Goal: Information Seeking & Learning: Learn about a topic

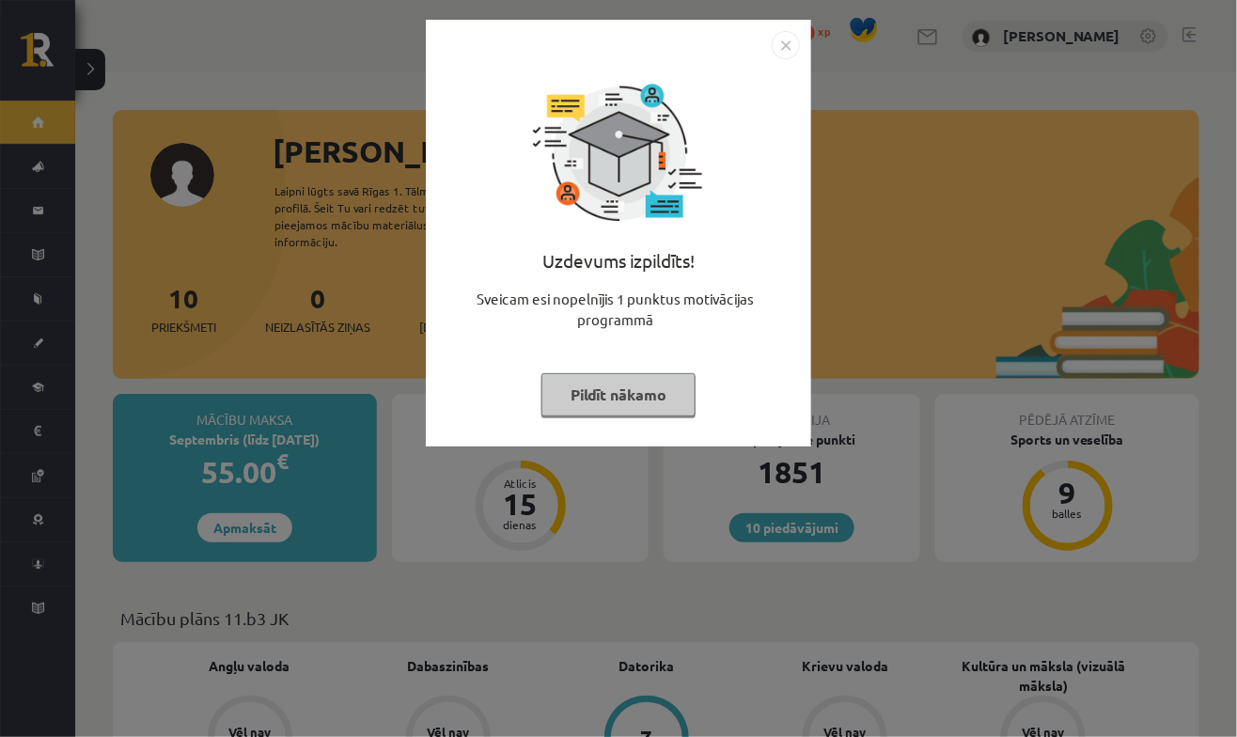
click at [629, 411] on button "Pildīt nākamo" at bounding box center [618, 394] width 154 height 43
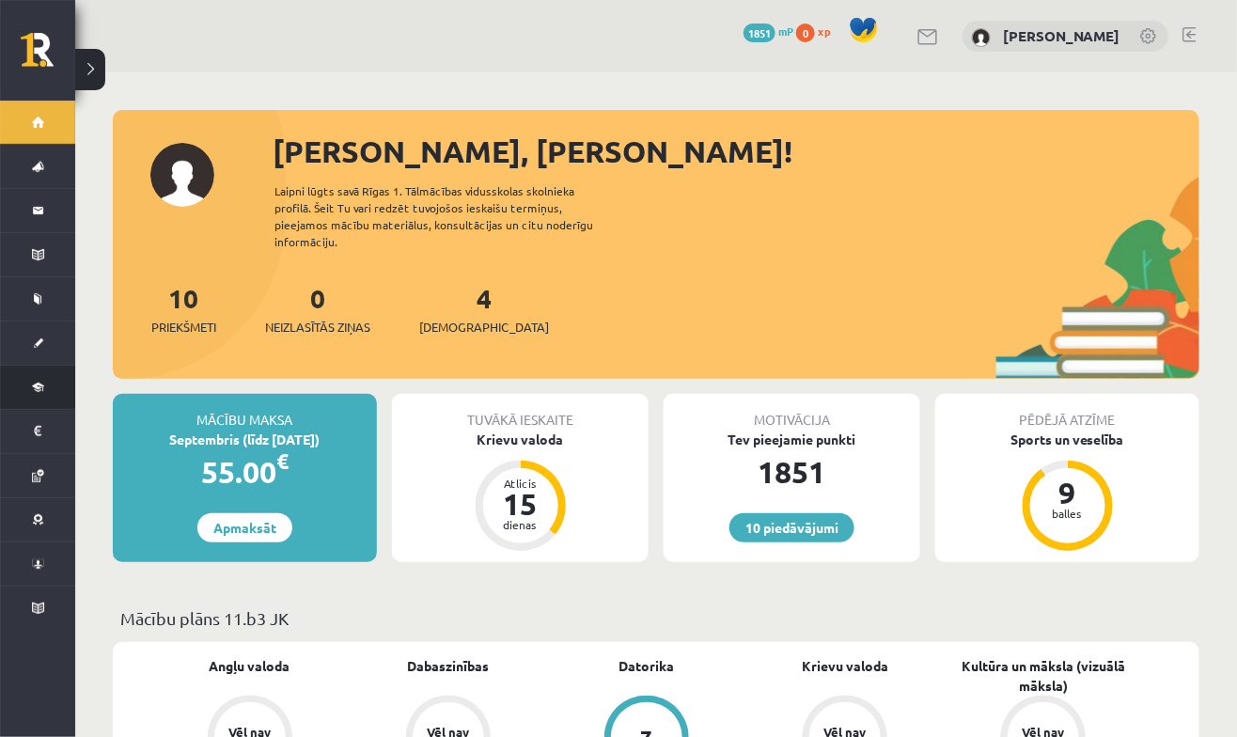
click at [58, 397] on link "Digitālie materiāli" at bounding box center [37, 387] width 75 height 43
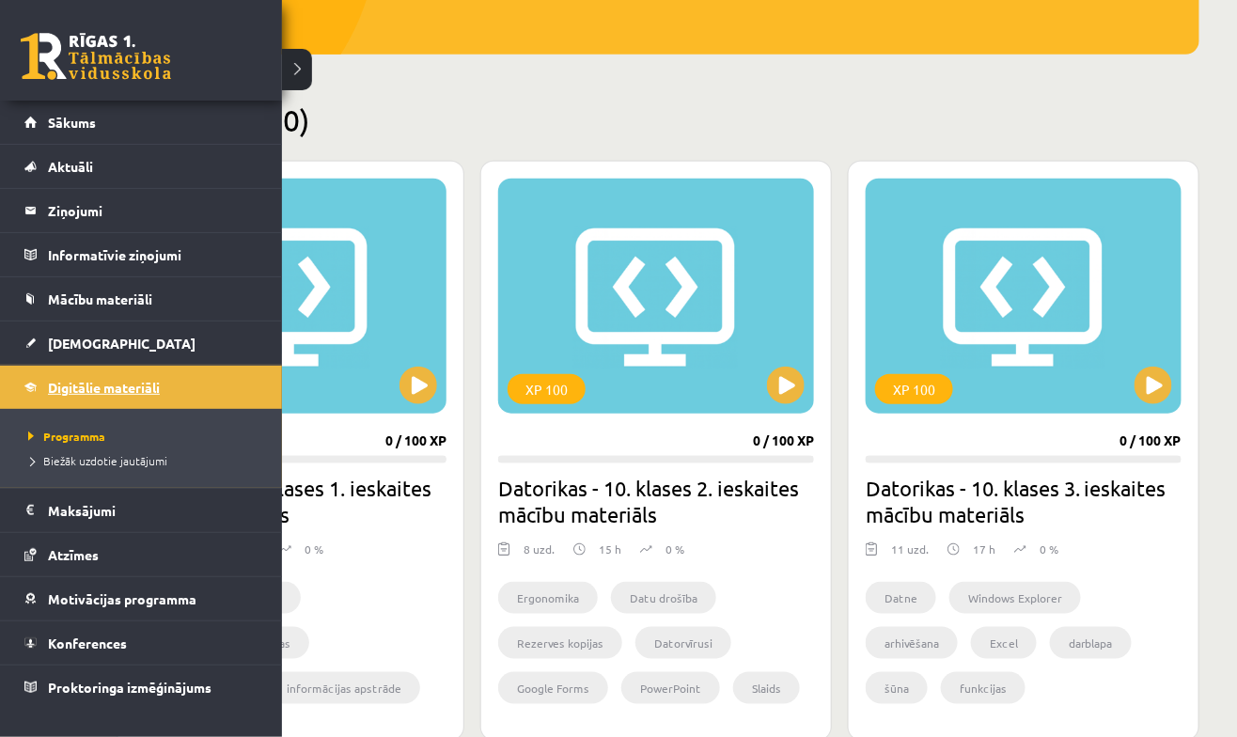
scroll to position [377, 0]
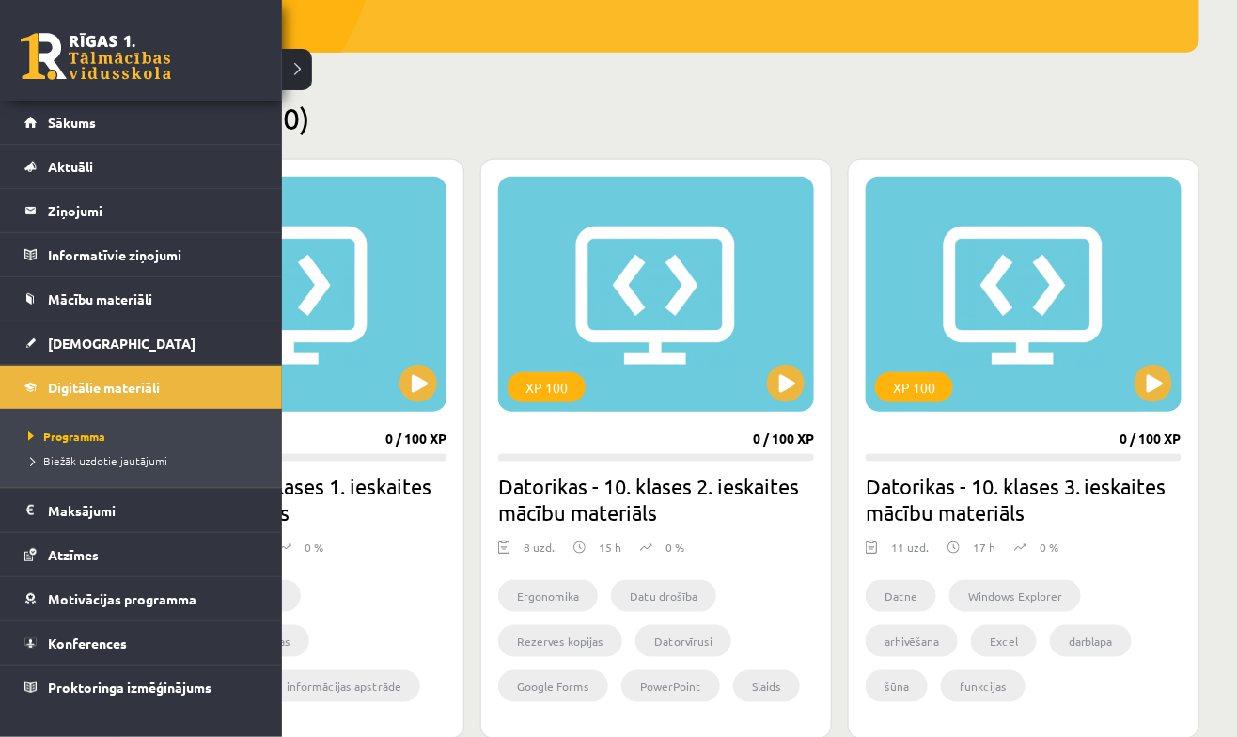
click at [1007, 605] on li "Windows Explorer" at bounding box center [1015, 596] width 132 height 32
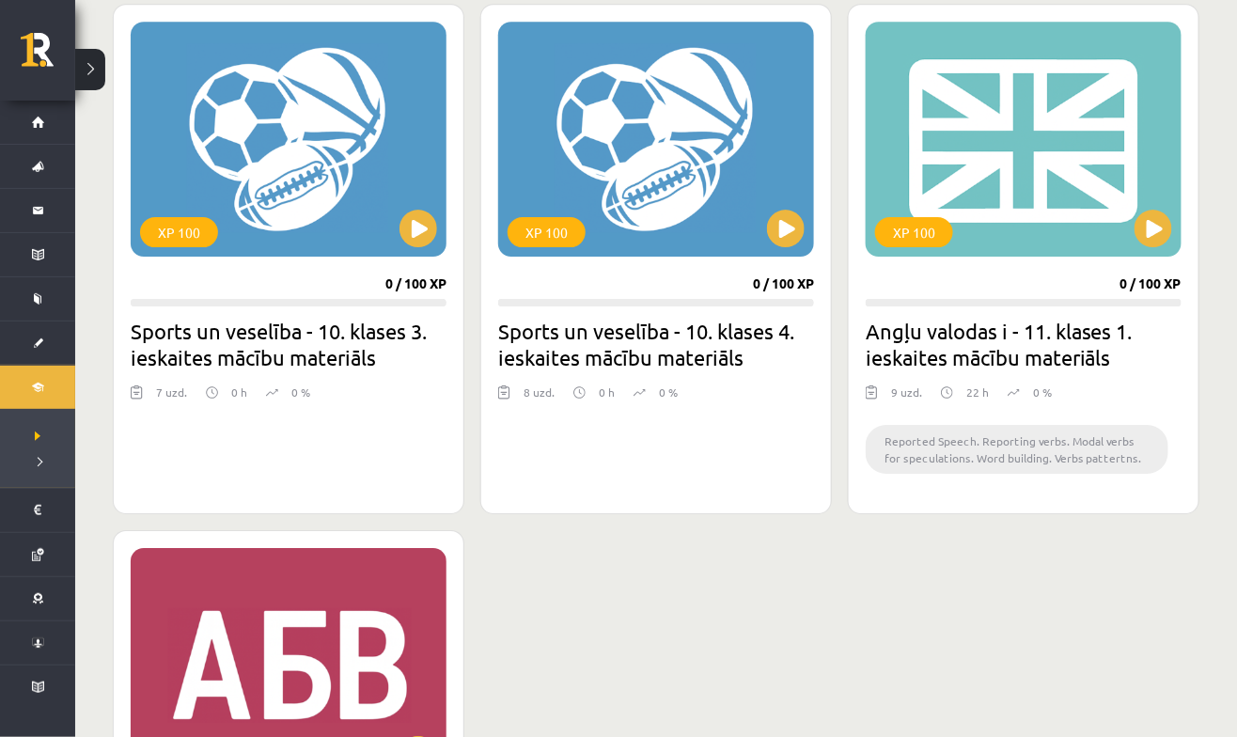
scroll to position [1723, 0]
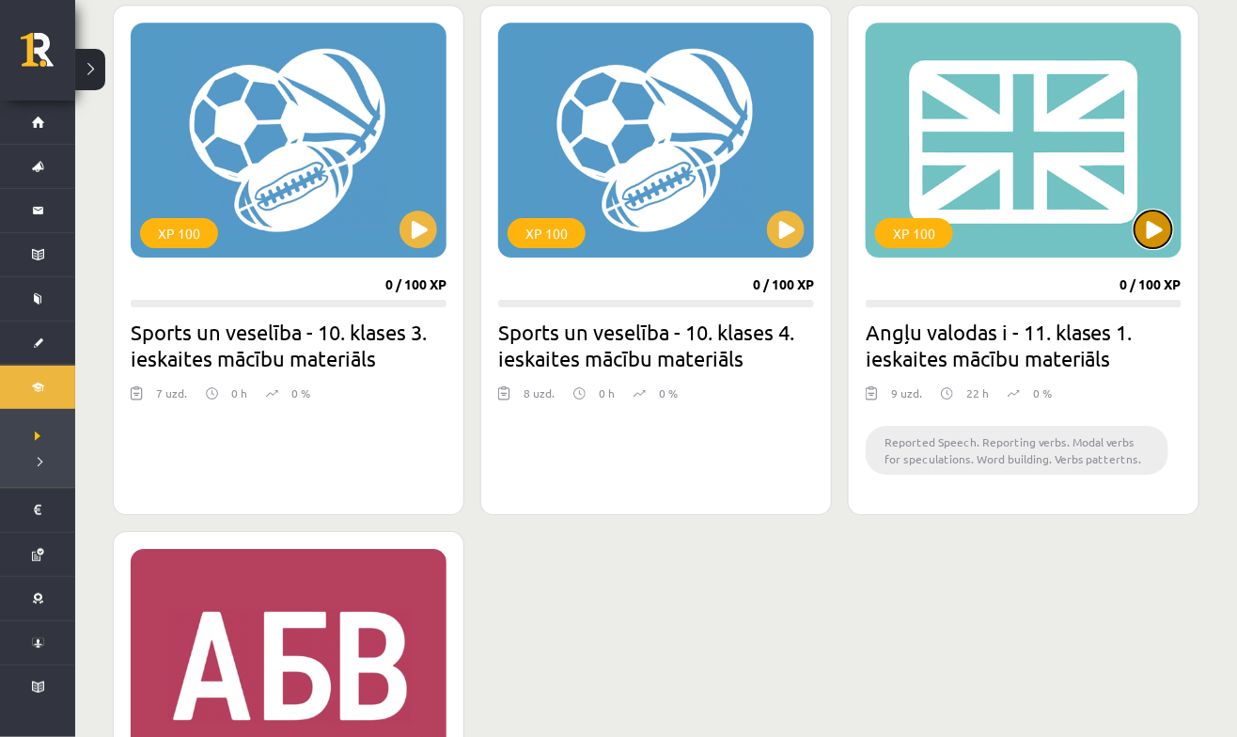
click at [1151, 217] on button at bounding box center [1153, 230] width 38 height 38
click at [1035, 226] on div "XP 100" at bounding box center [1024, 140] width 316 height 235
click at [997, 351] on h2 "Angļu valodas i - 11. klases 1. ieskaites mācību materiāls" at bounding box center [1024, 345] width 316 height 53
click at [1033, 320] on h2 "Angļu valodas i - 11. klases 1. ieskaites mācību materiāls" at bounding box center [1024, 345] width 316 height 53
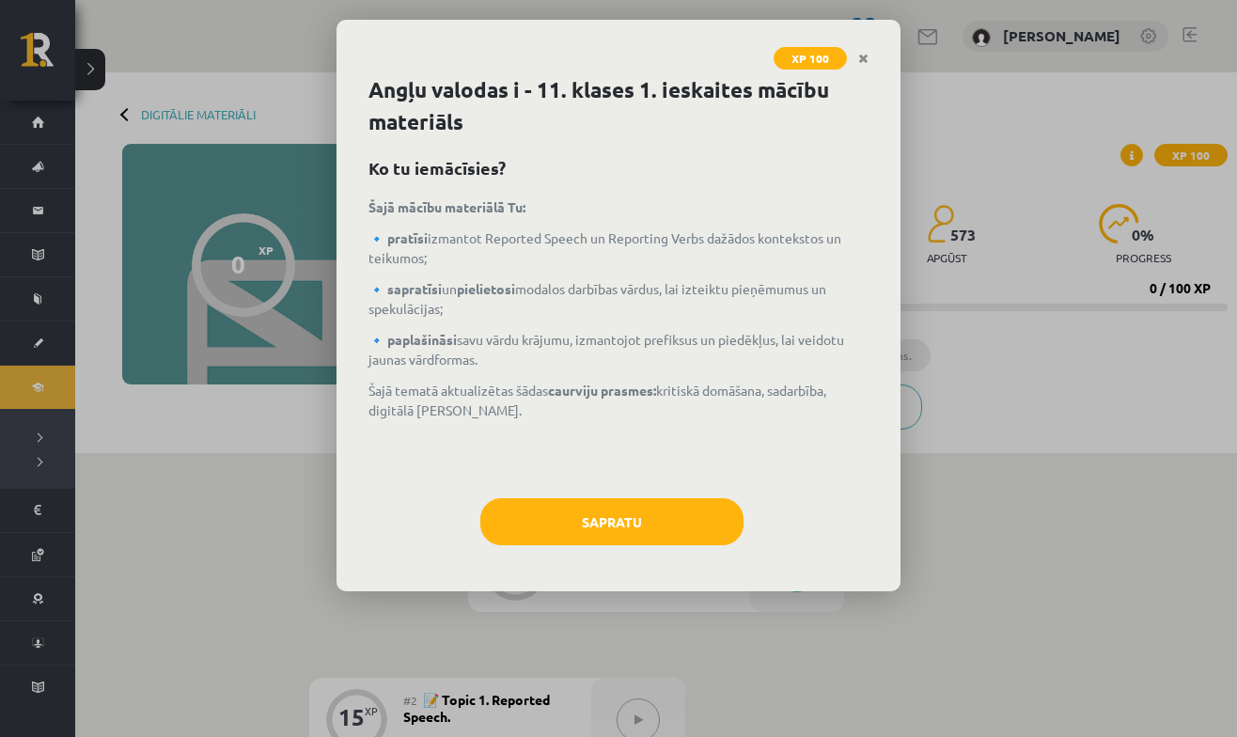
click at [1156, 220] on div "XP 100 Angļu valodas i - 11. klases 1. [DEMOGRAPHIC_DATA] mācību materiāls Ko t…" at bounding box center [618, 368] width 1237 height 737
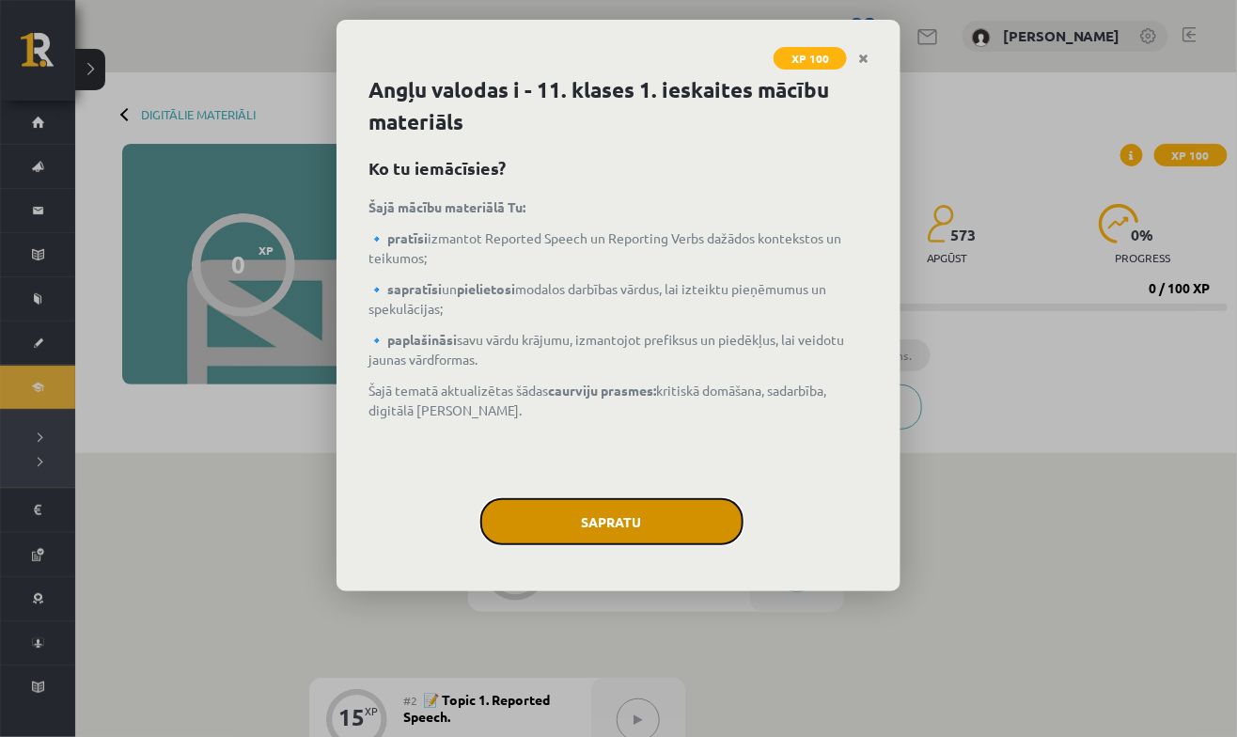
click at [647, 541] on button "Sapratu" at bounding box center [611, 521] width 263 height 47
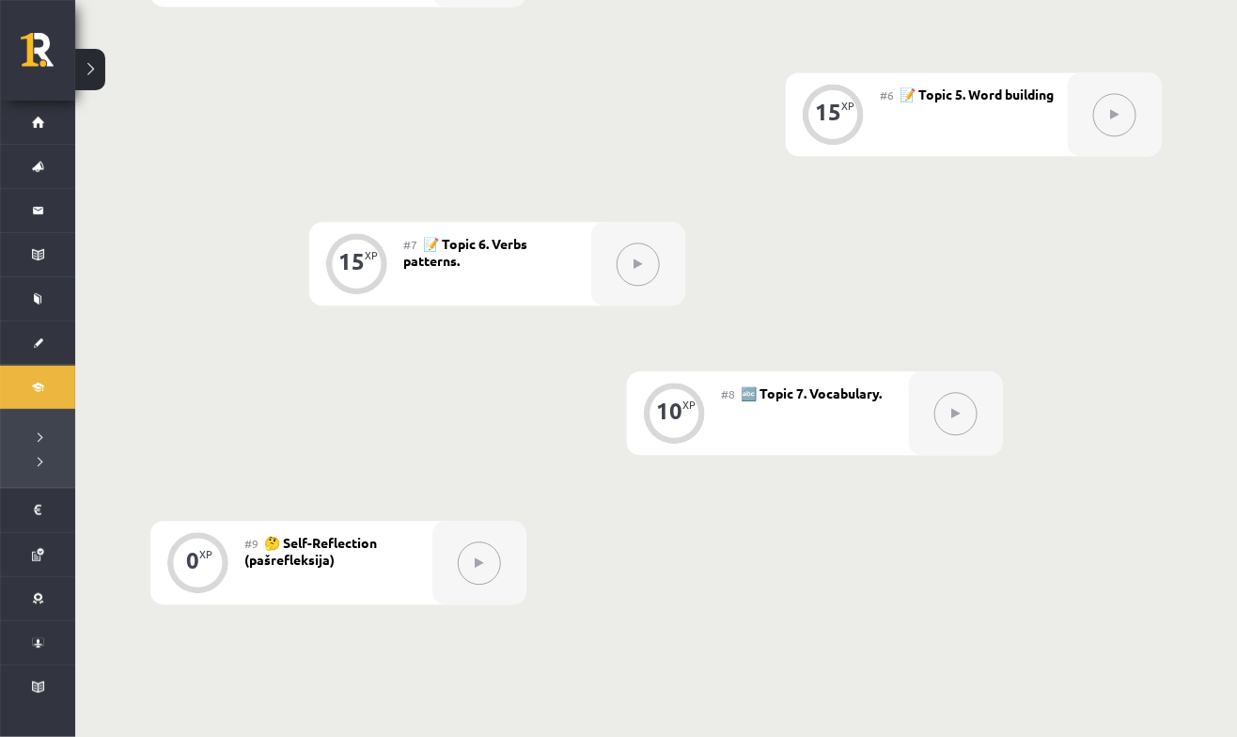
scroll to position [1399, 0]
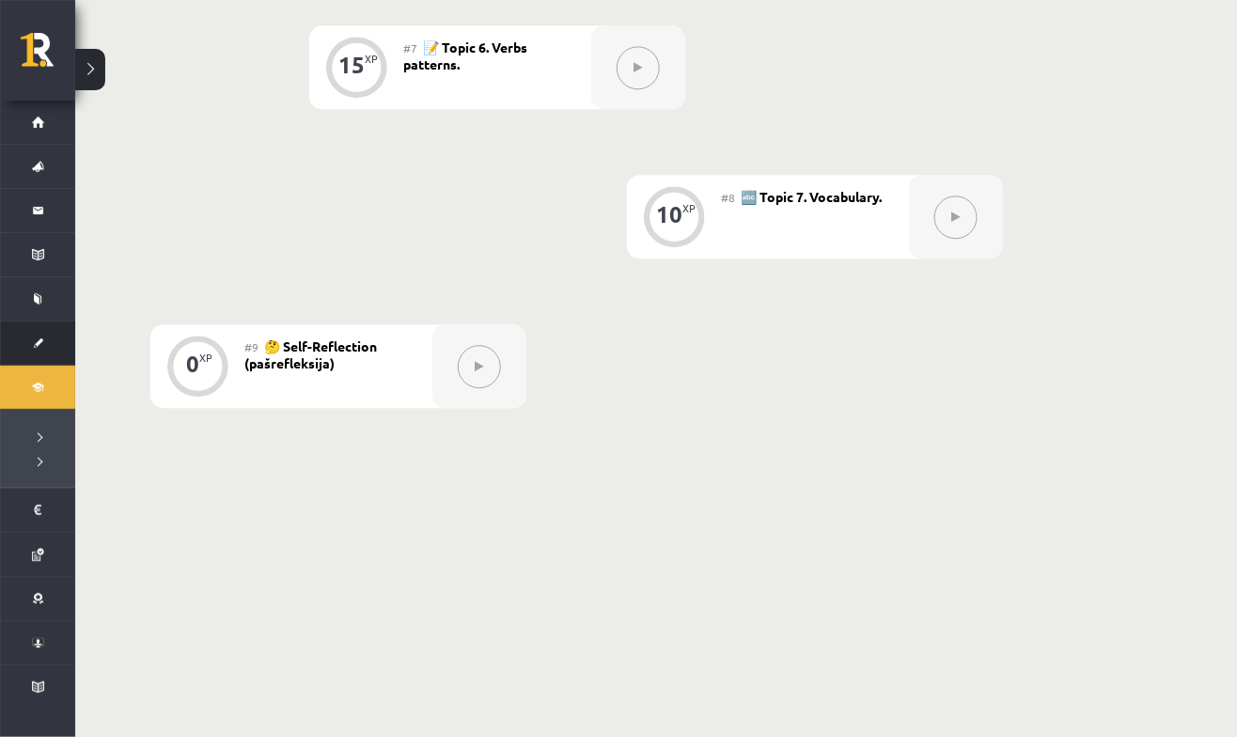
click at [27, 342] on link "[DEMOGRAPHIC_DATA]" at bounding box center [37, 342] width 75 height 43
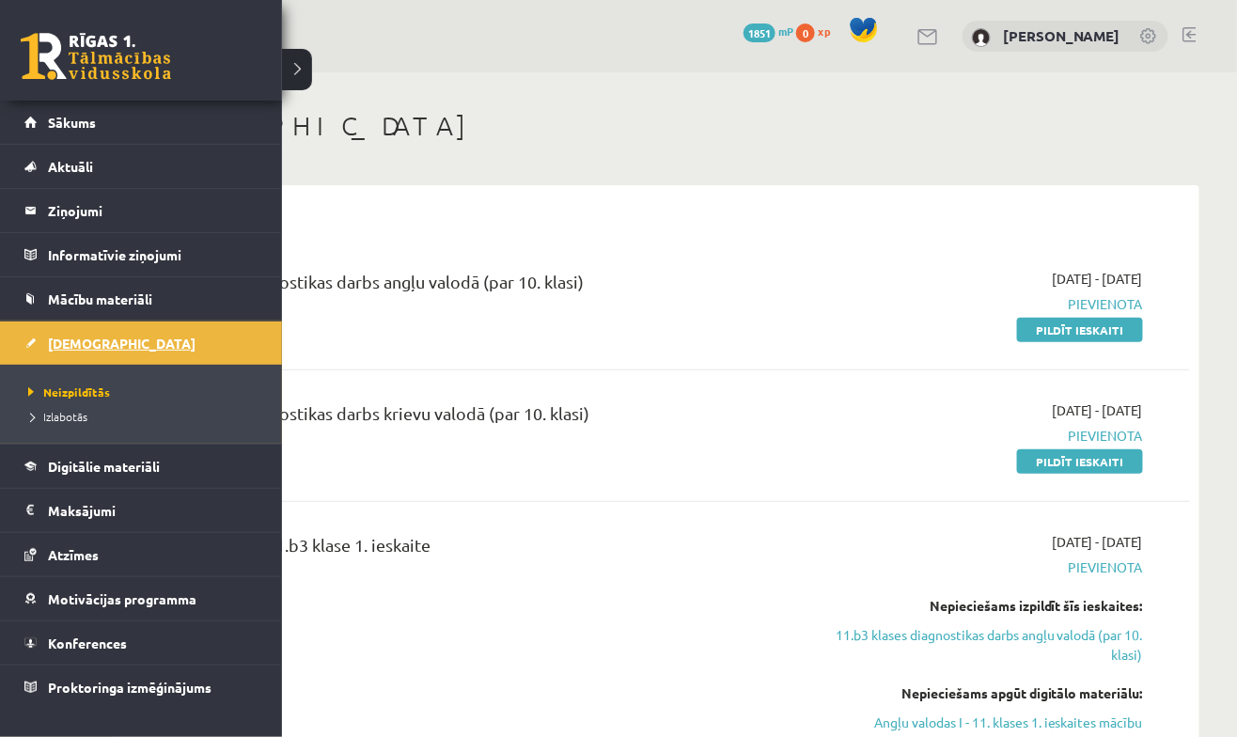
scroll to position [57, 0]
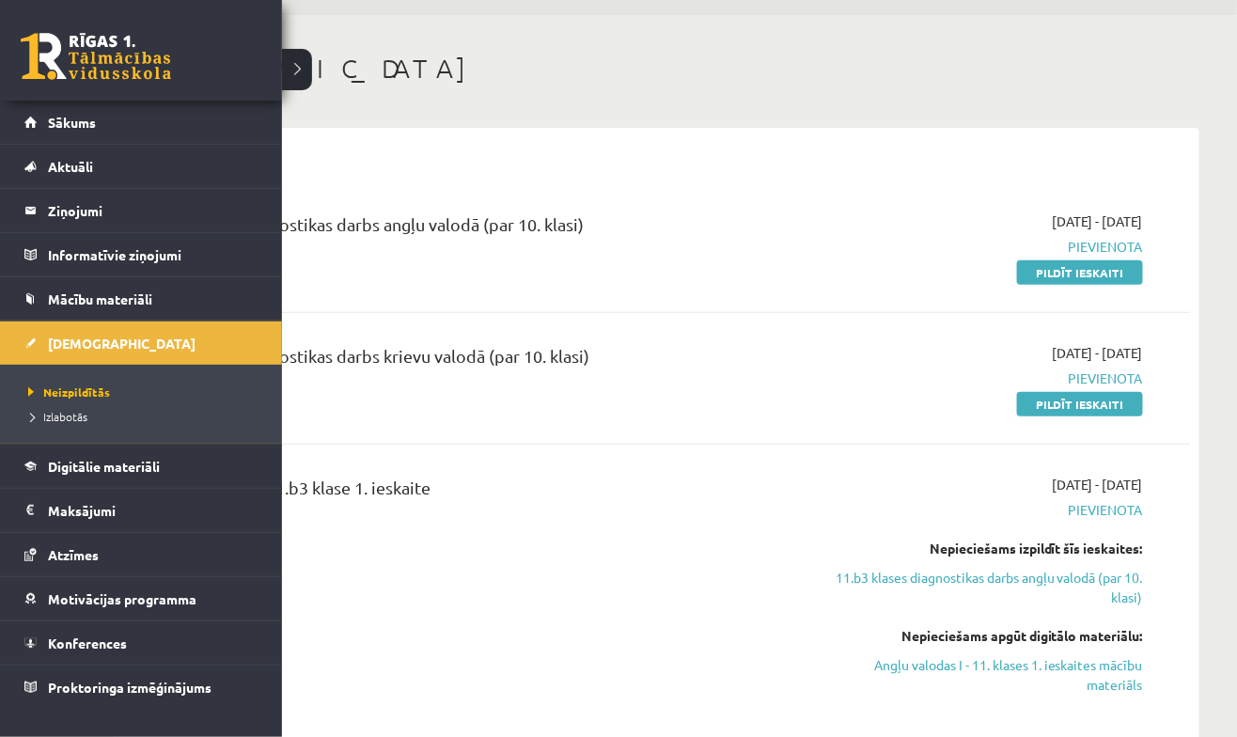
click at [874, 527] on div "2025-09-01 - 2025-09-15 Pievienota Nepieciešams izpildīt šīs ieskaites: 11.b3 k…" at bounding box center [985, 598] width 343 height 246
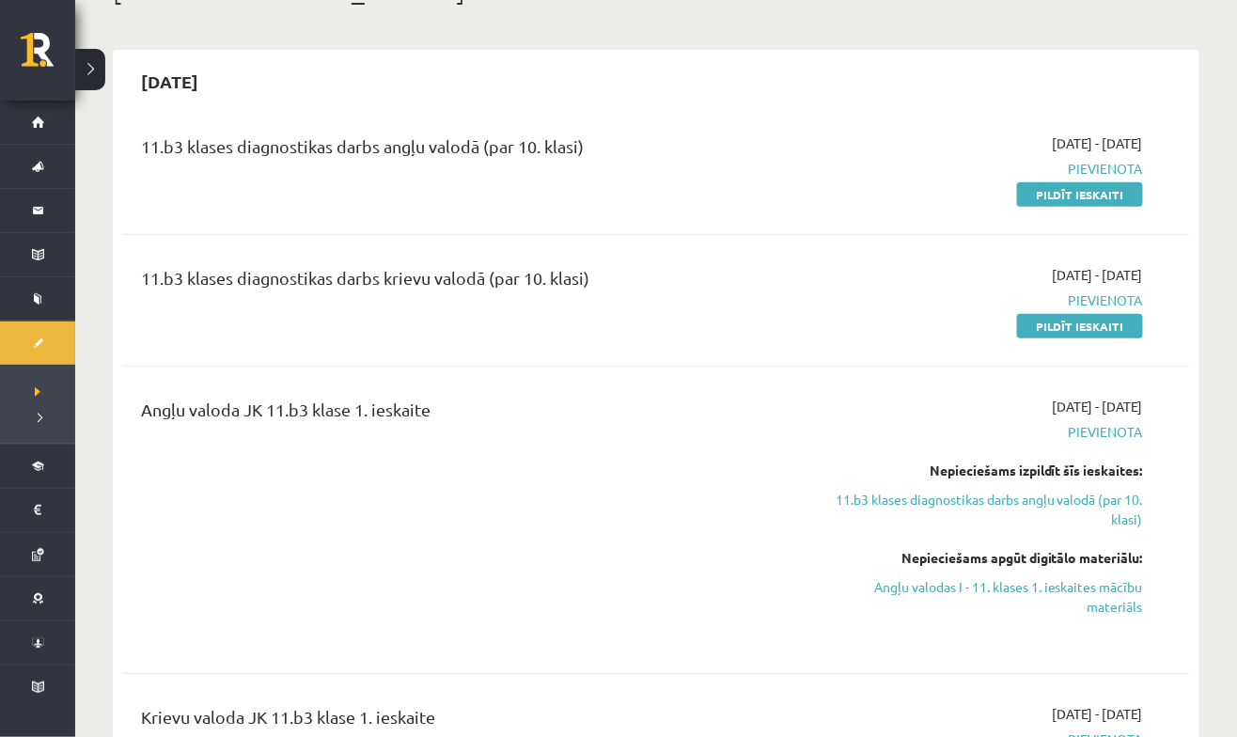
scroll to position [133, 0]
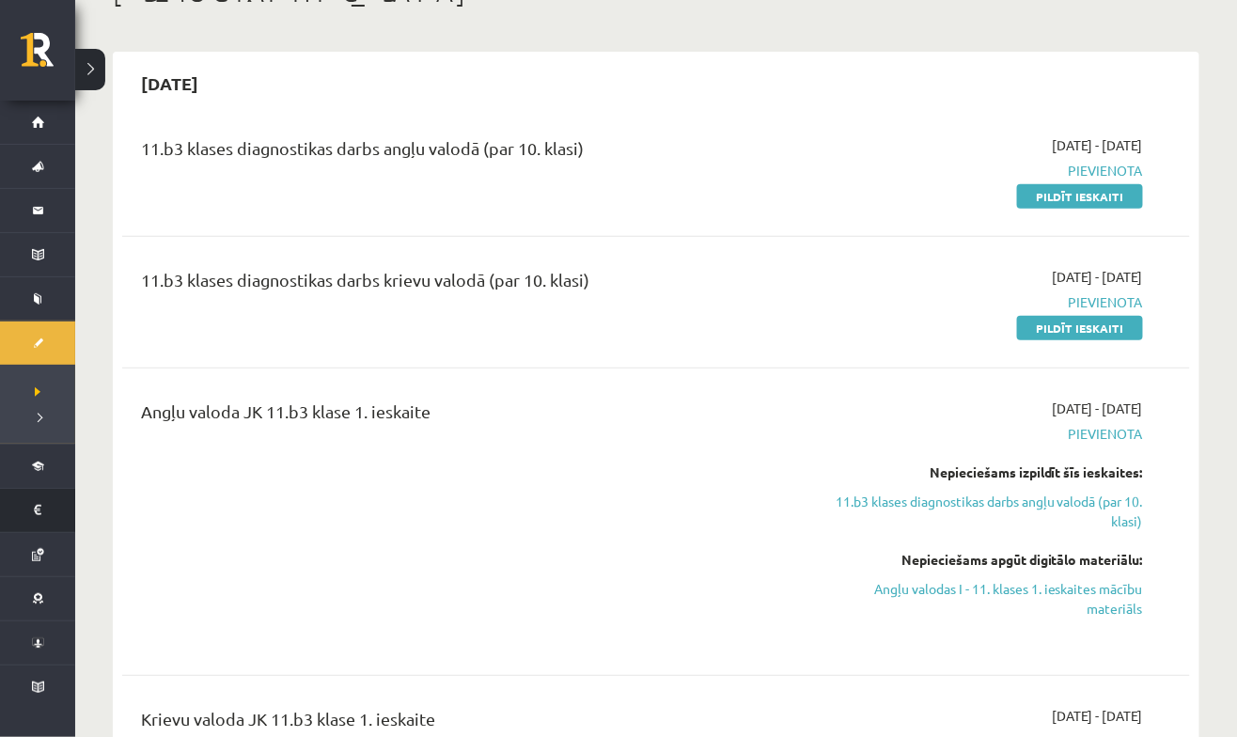
click at [38, 490] on link "Maksājumi 0" at bounding box center [37, 510] width 75 height 43
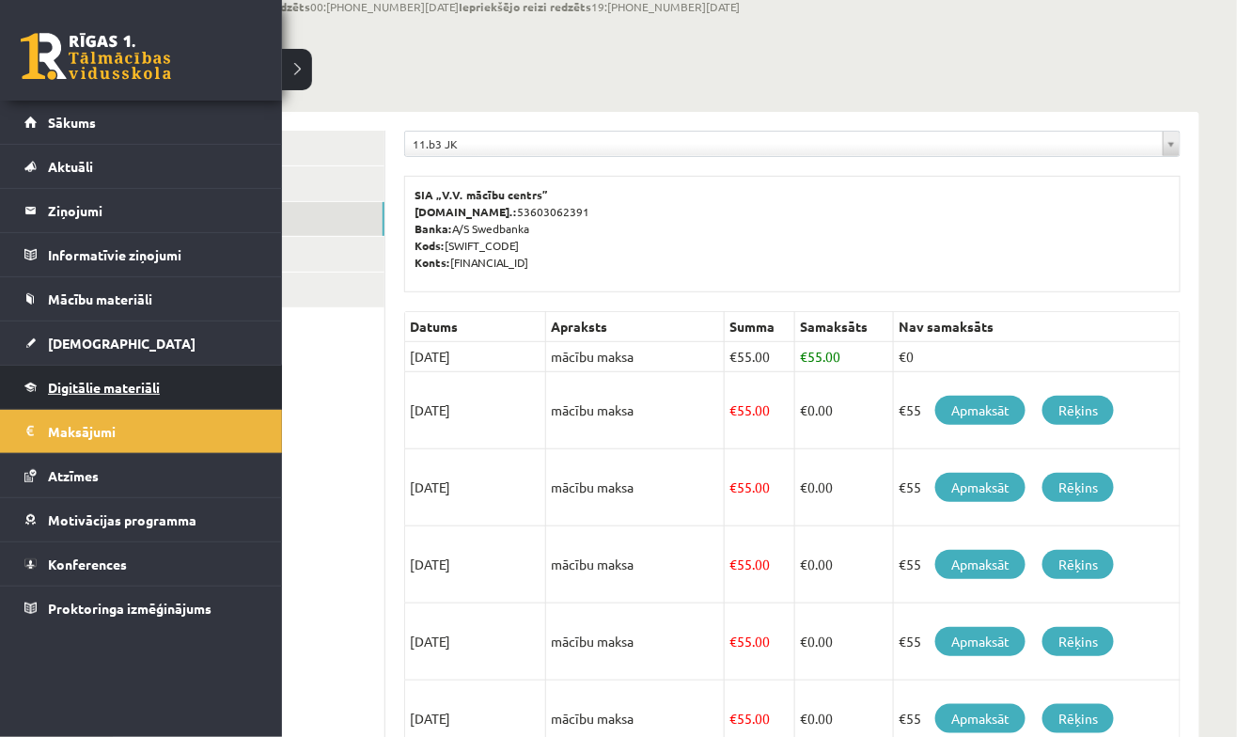
click at [37, 398] on link "Digitālie materiāli" at bounding box center [141, 387] width 234 height 43
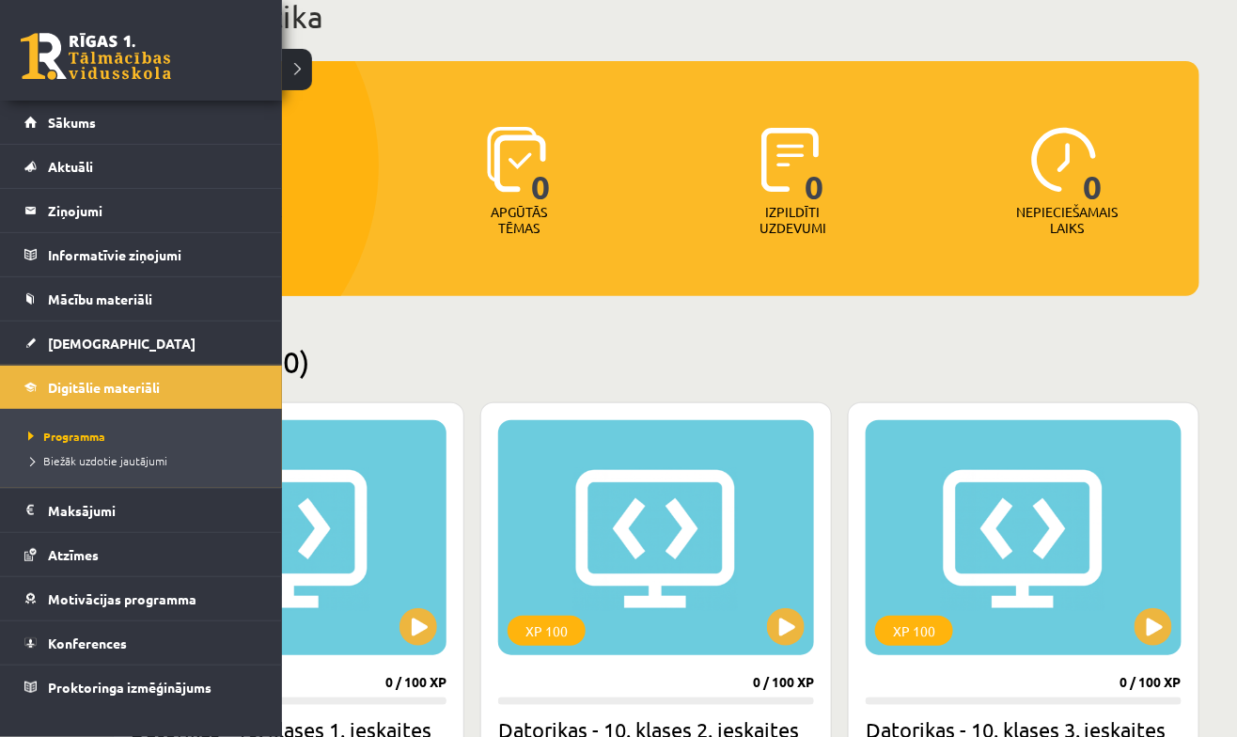
click at [531, 370] on h2 "Pieejamie (10)" at bounding box center [656, 361] width 1086 height 37
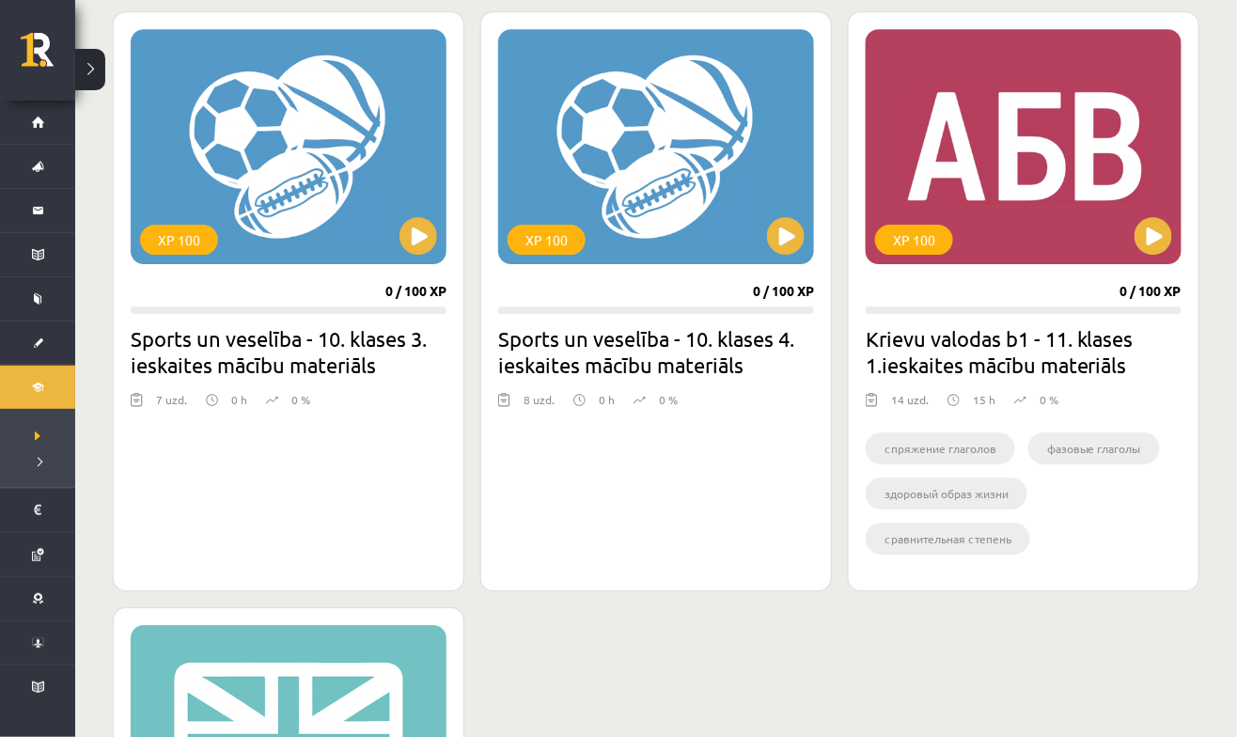
scroll to position [1694, 0]
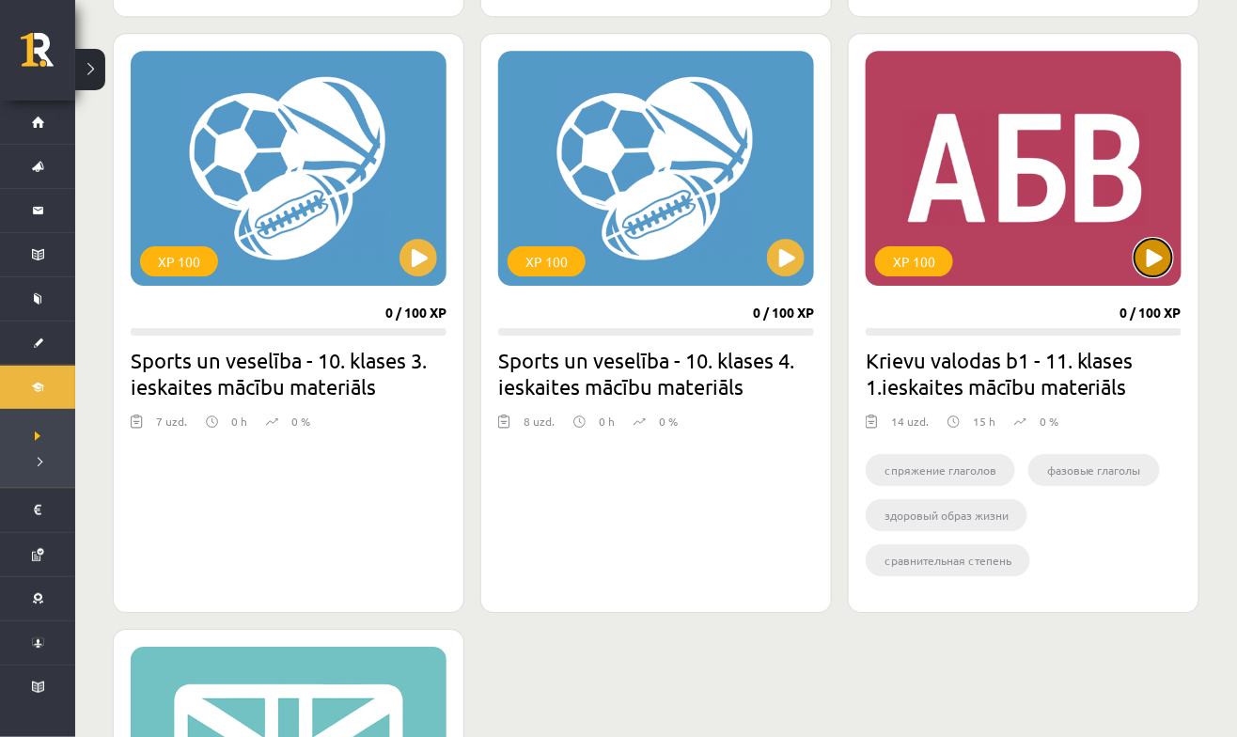
click at [1158, 262] on button at bounding box center [1153, 258] width 38 height 38
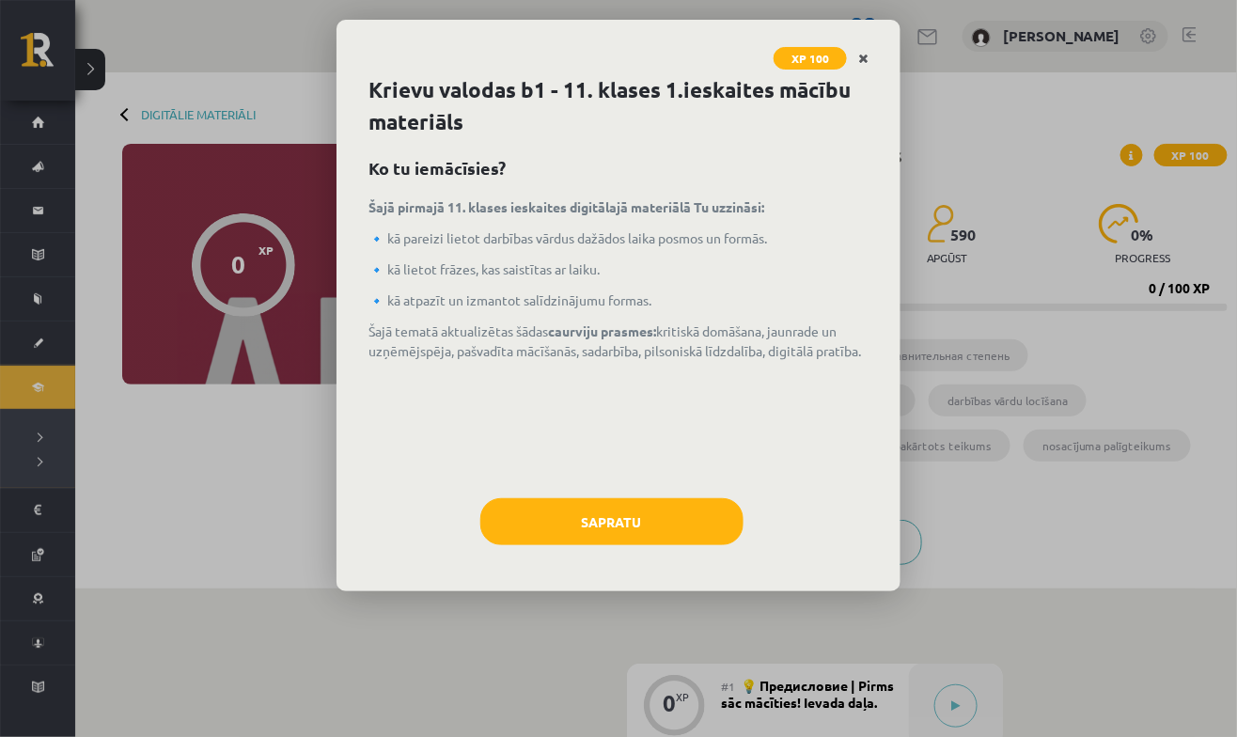
click at [866, 55] on icon "Close" at bounding box center [863, 59] width 10 height 13
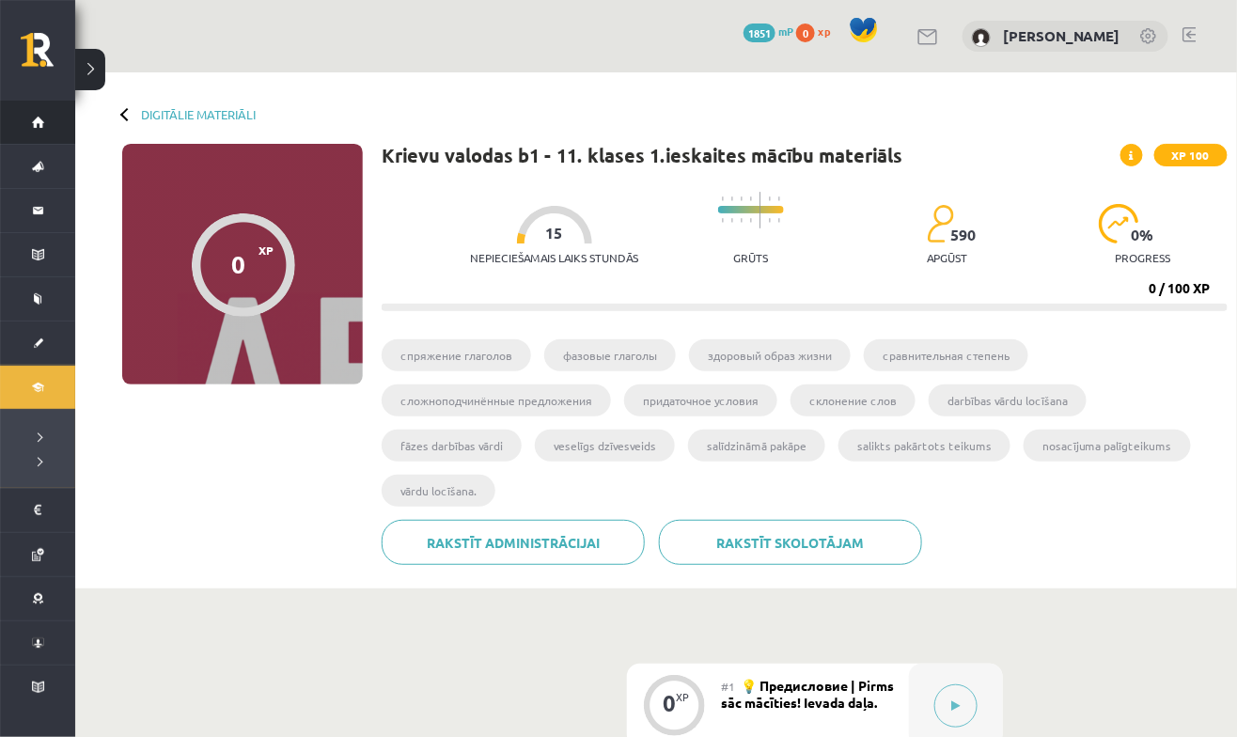
click at [26, 114] on link "Sākums" at bounding box center [37, 122] width 75 height 43
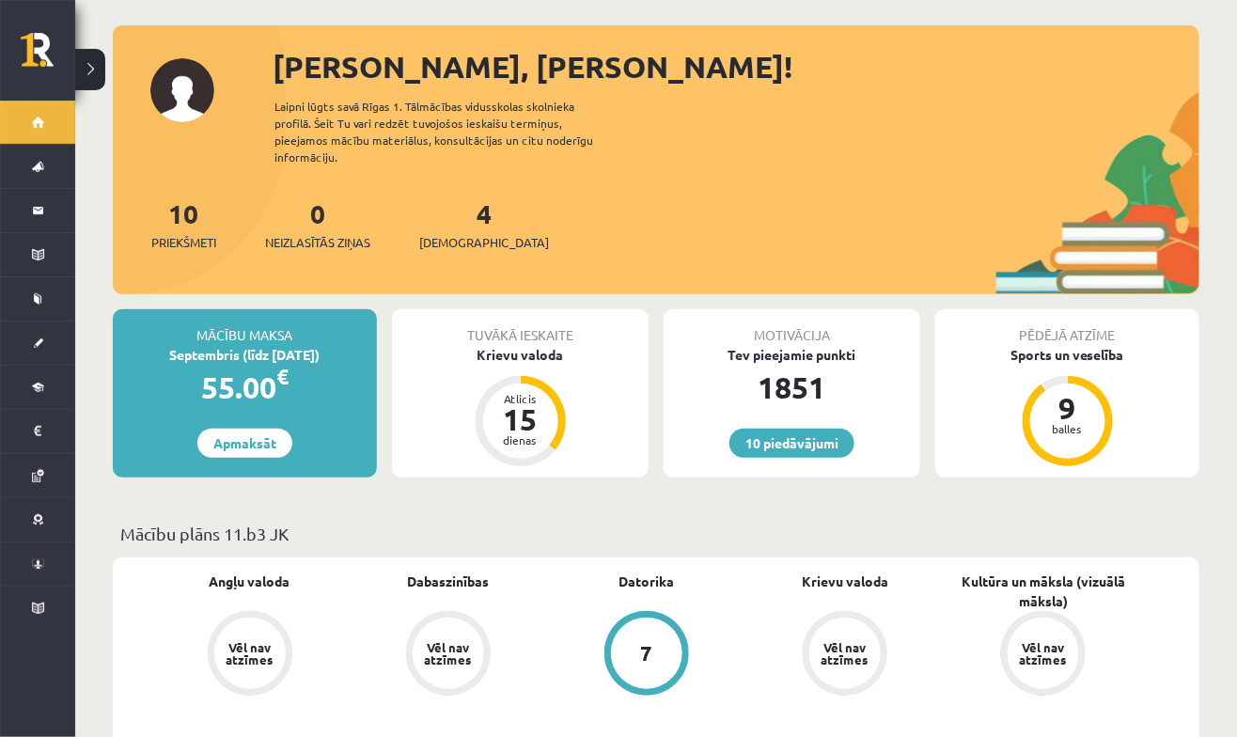
scroll to position [81, 0]
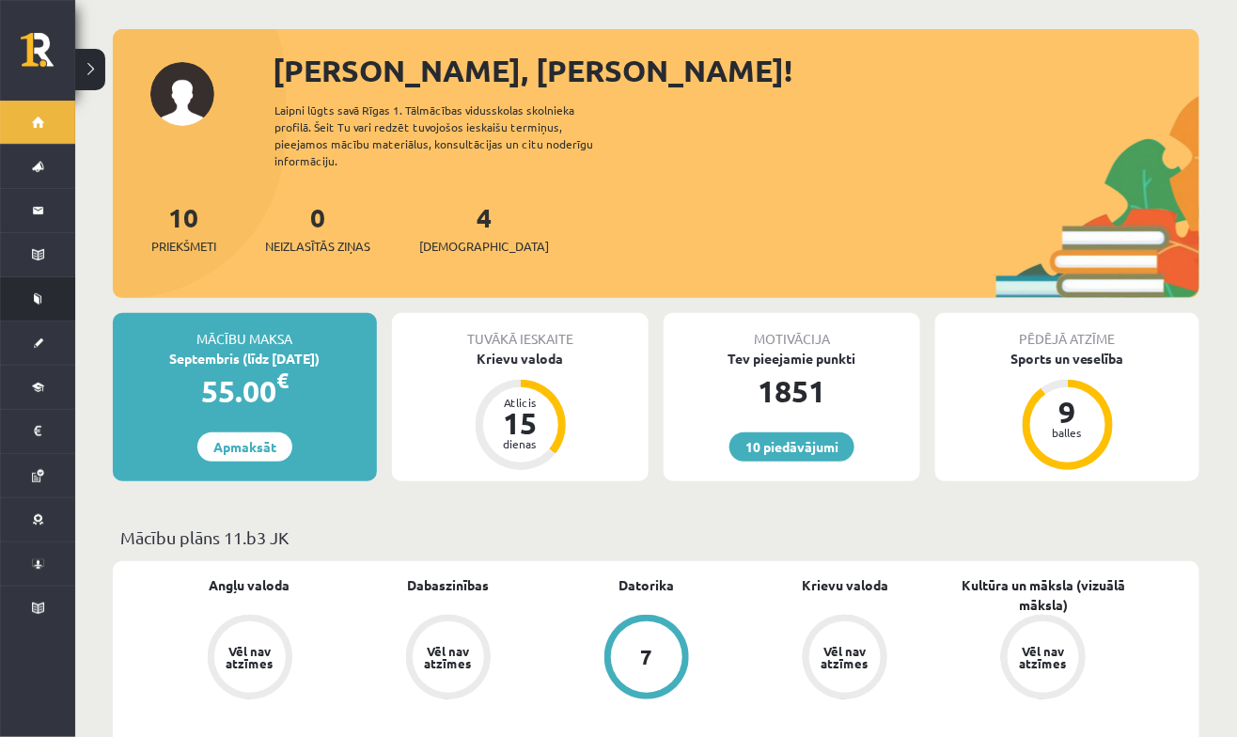
click at [47, 305] on link "Mācību materiāli" at bounding box center [37, 298] width 75 height 43
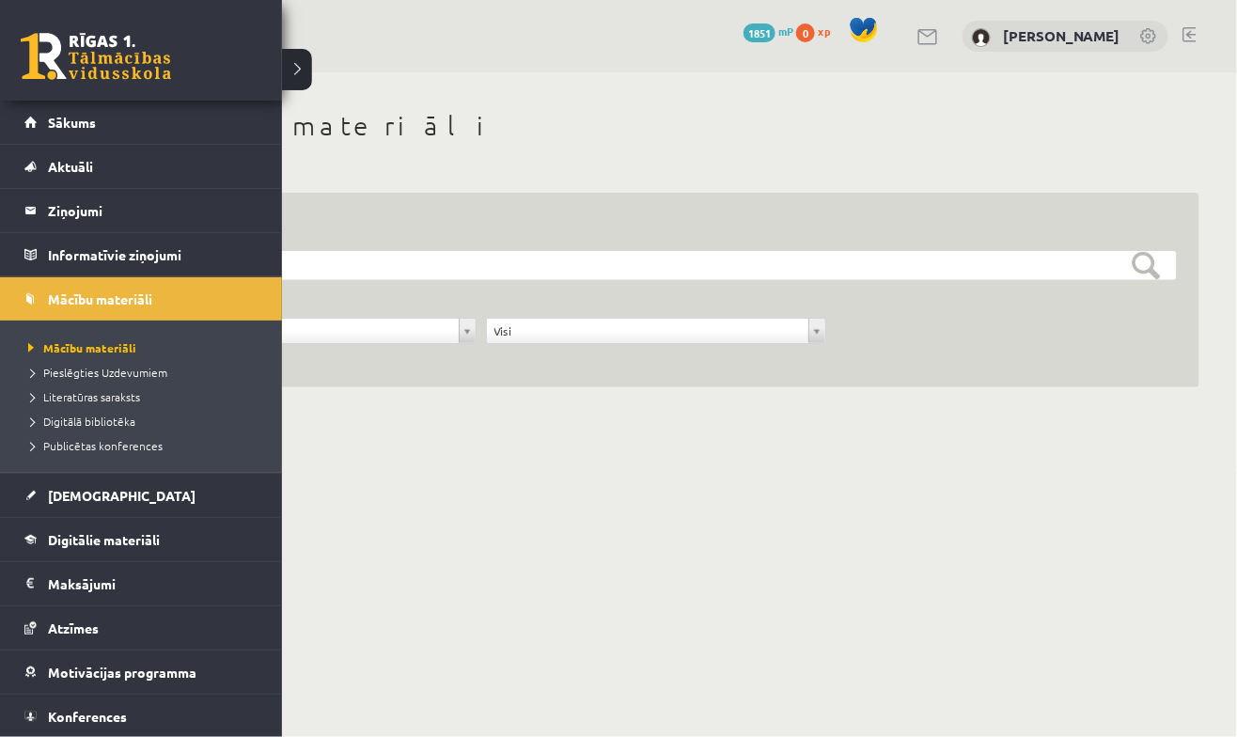
click at [648, 537] on body "10 Dāvanas 1851 mP 0 xp Vladislava Smirnova Sākums Aktuāli Kā mācīties eSKOLĀ K…" at bounding box center [618, 368] width 1237 height 737
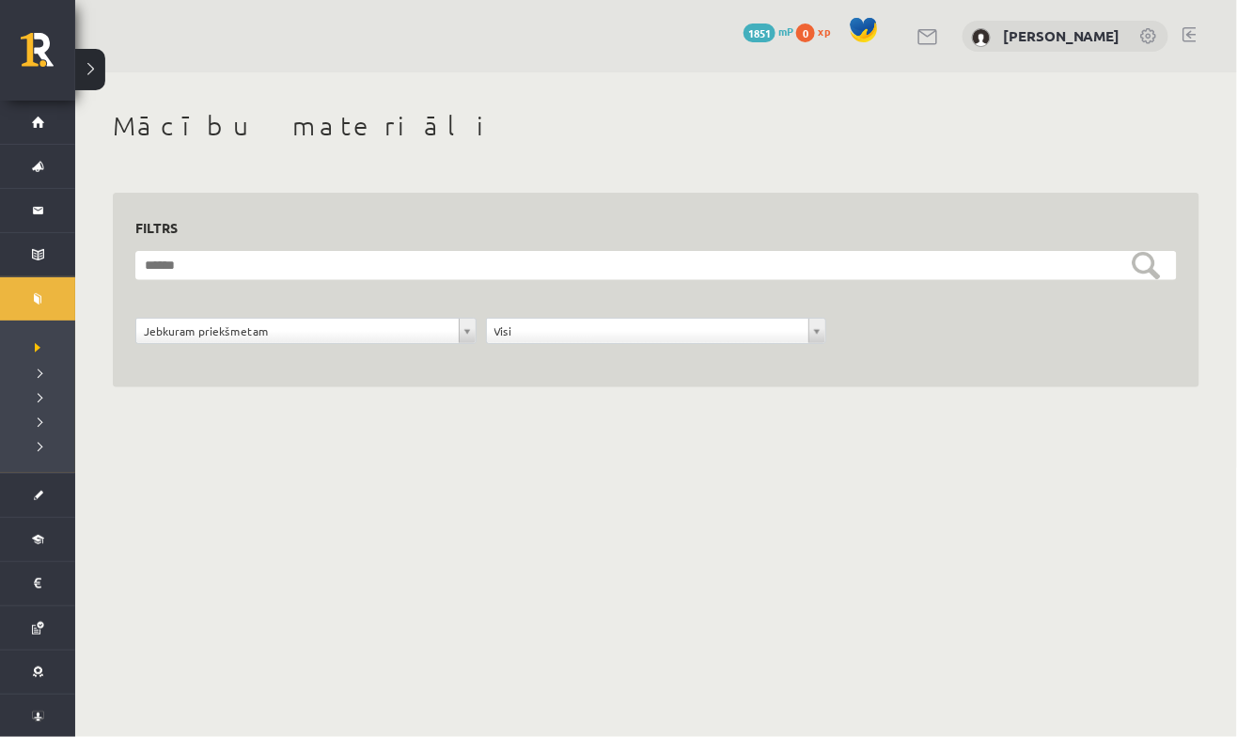
click at [413, 338] on body "10 Dāvanas 1851 mP 0 xp Vladislava Smirnova Sākums Aktuāli Kā mācīties eSKOLĀ K…" at bounding box center [618, 368] width 1237 height 737
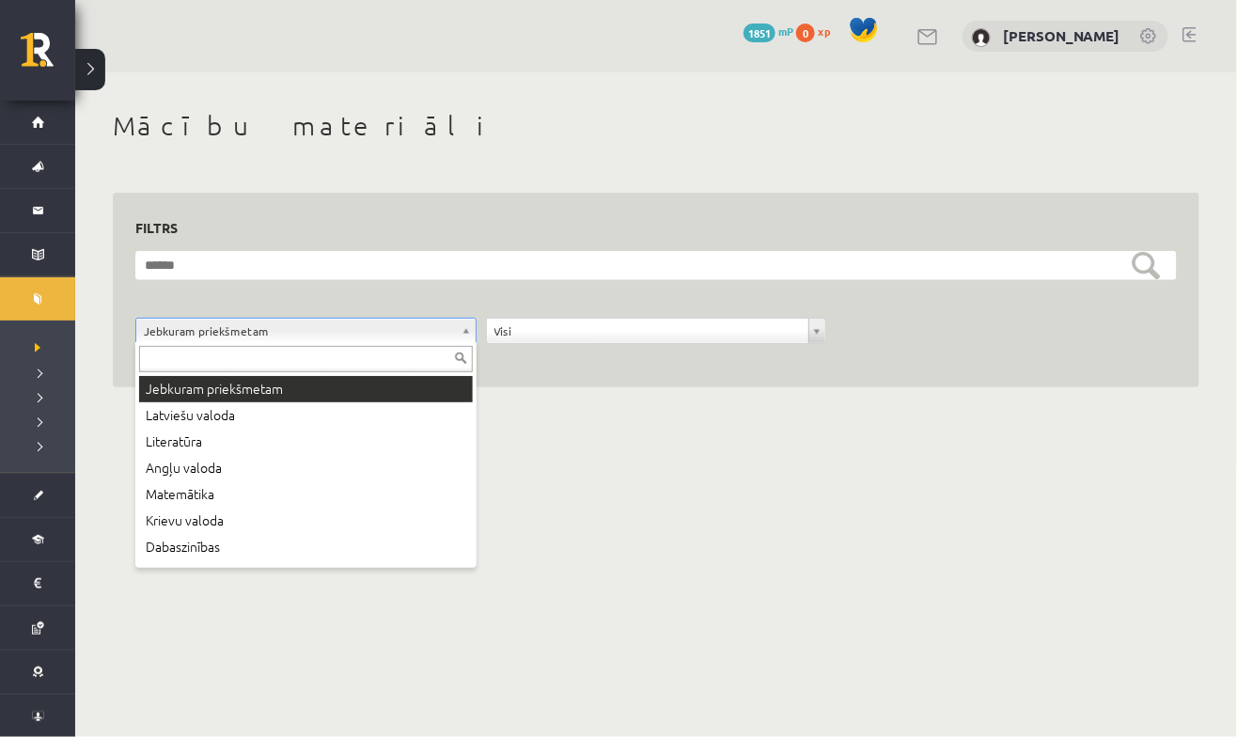
click at [564, 433] on body "10 Dāvanas 1851 mP 0 xp Vladislava Smirnova Sākums Aktuāli Kā mācīties eSKOLĀ K…" at bounding box center [618, 368] width 1237 height 737
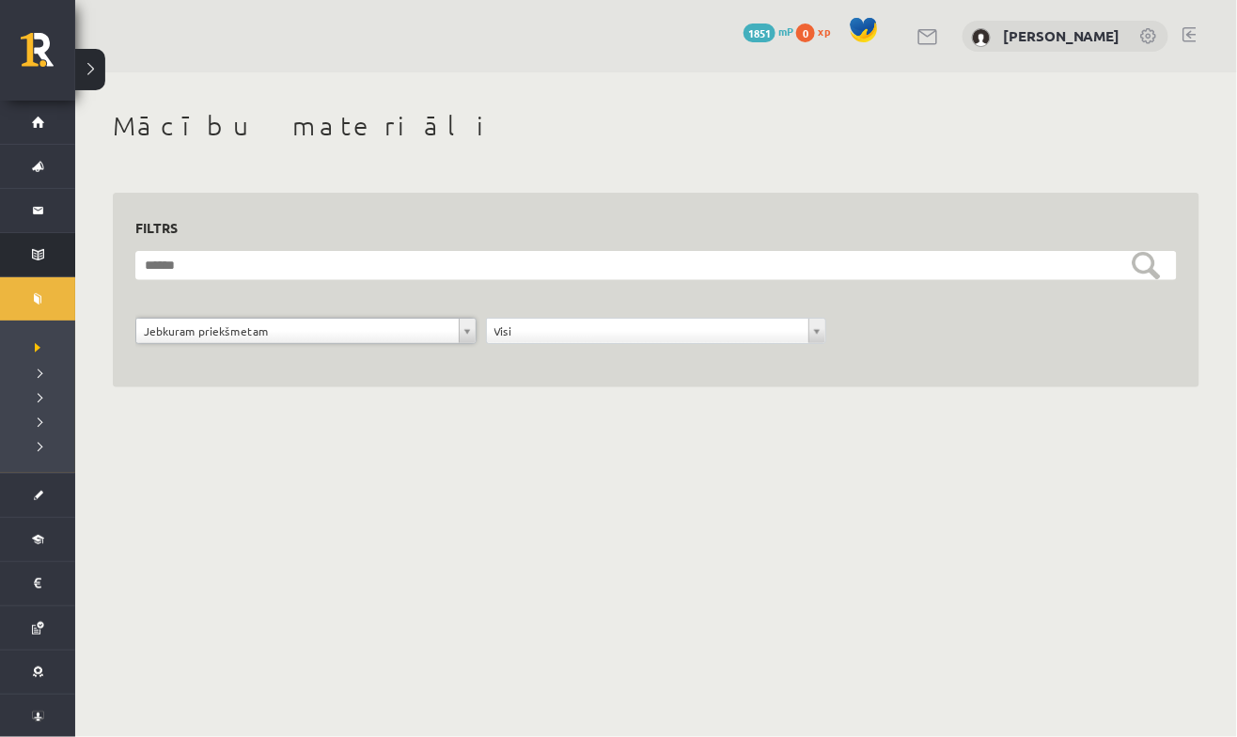
click at [45, 252] on link "Informatīvie ziņojumi 0" at bounding box center [37, 254] width 75 height 43
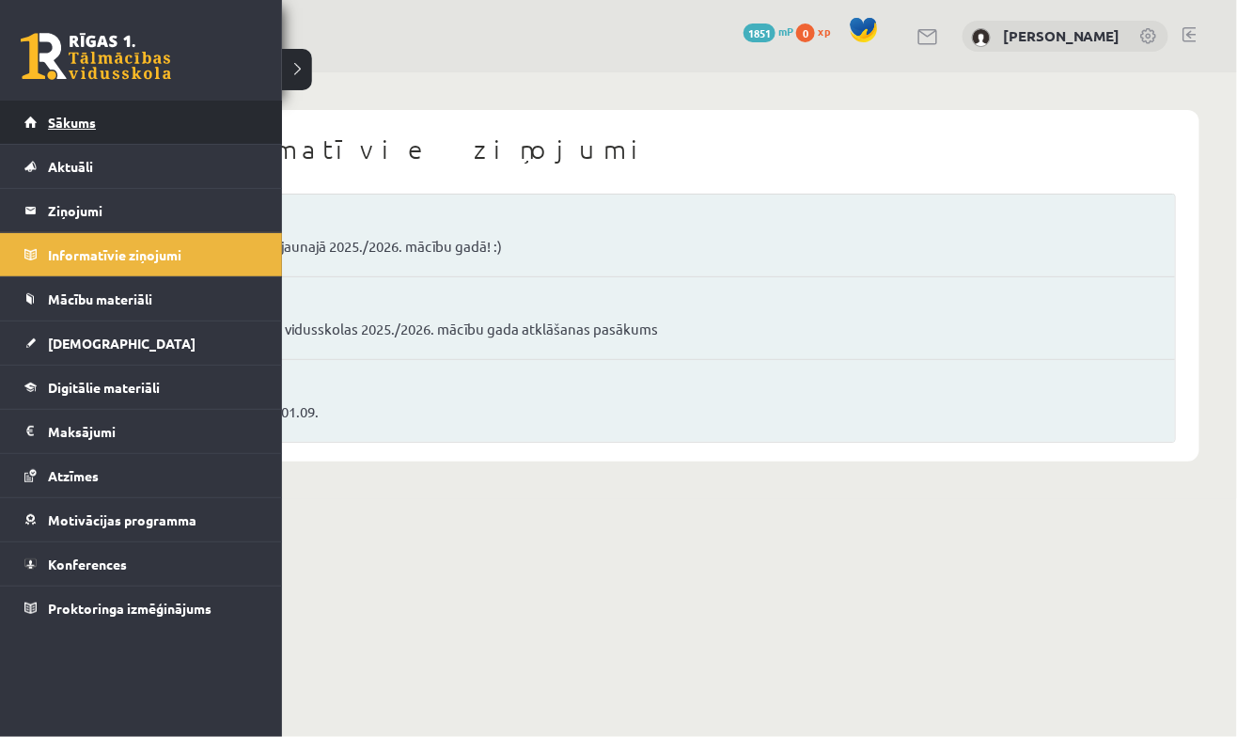
click at [117, 140] on link "Sākums" at bounding box center [141, 122] width 234 height 43
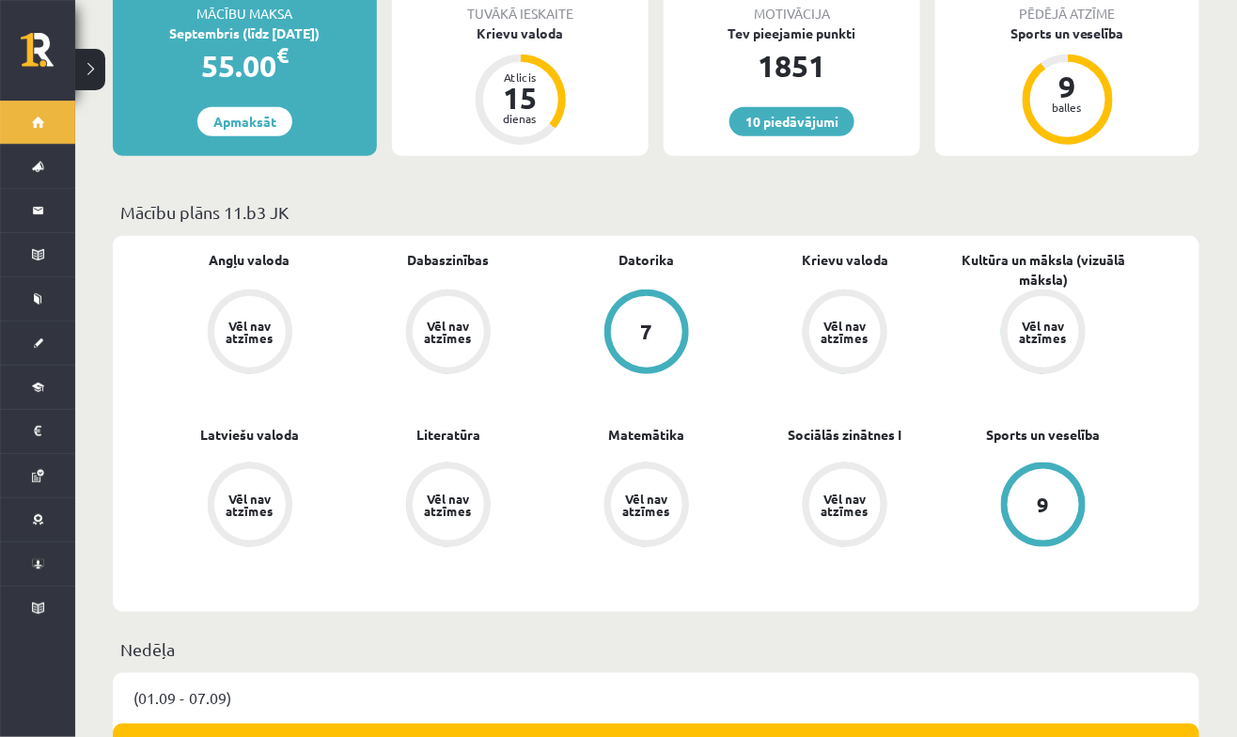
scroll to position [446, 0]
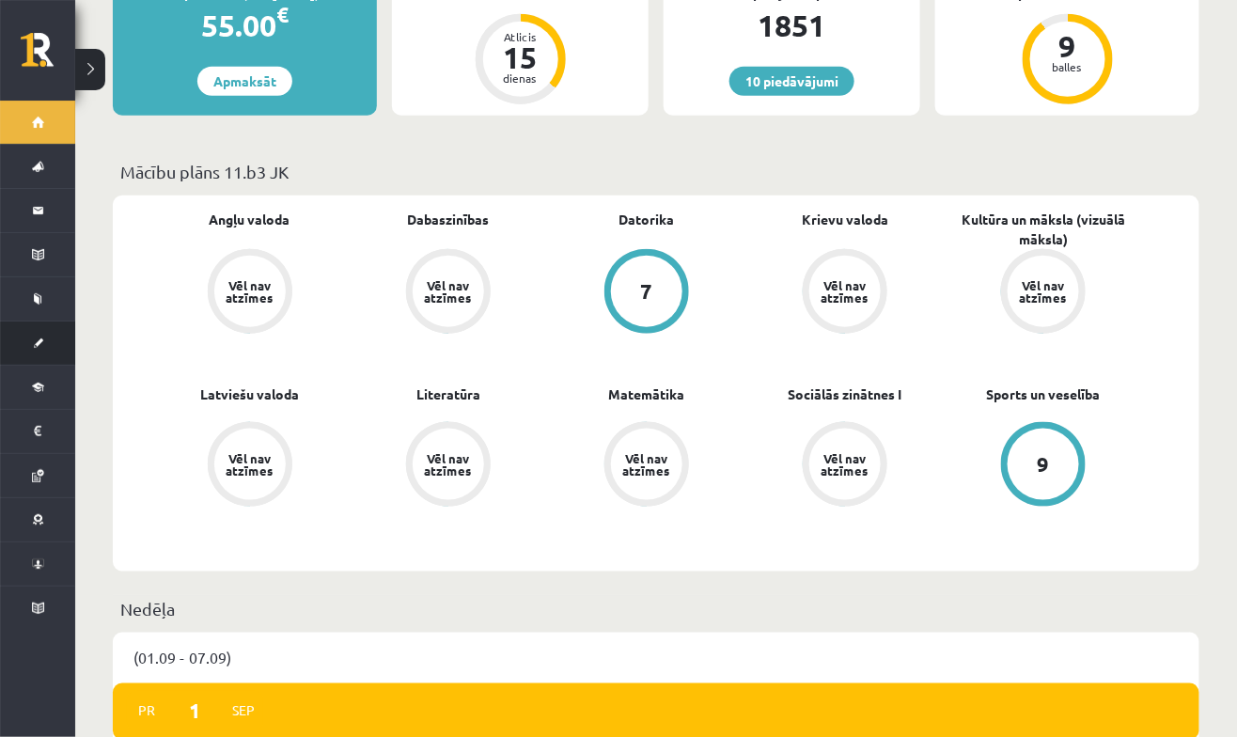
click at [37, 361] on link "[DEMOGRAPHIC_DATA]" at bounding box center [37, 342] width 75 height 43
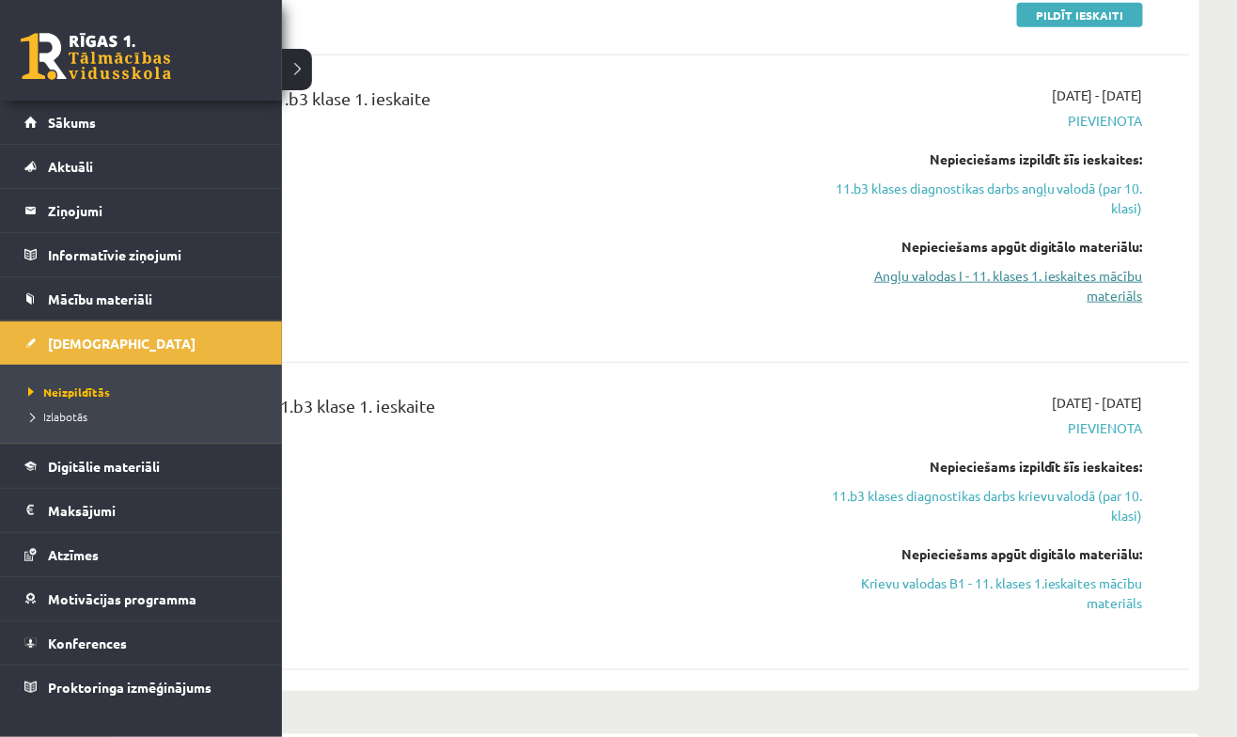
click at [831, 275] on link "Angļu valodas I - 11. klases 1. ieskaites mācību materiāls" at bounding box center [985, 285] width 315 height 39
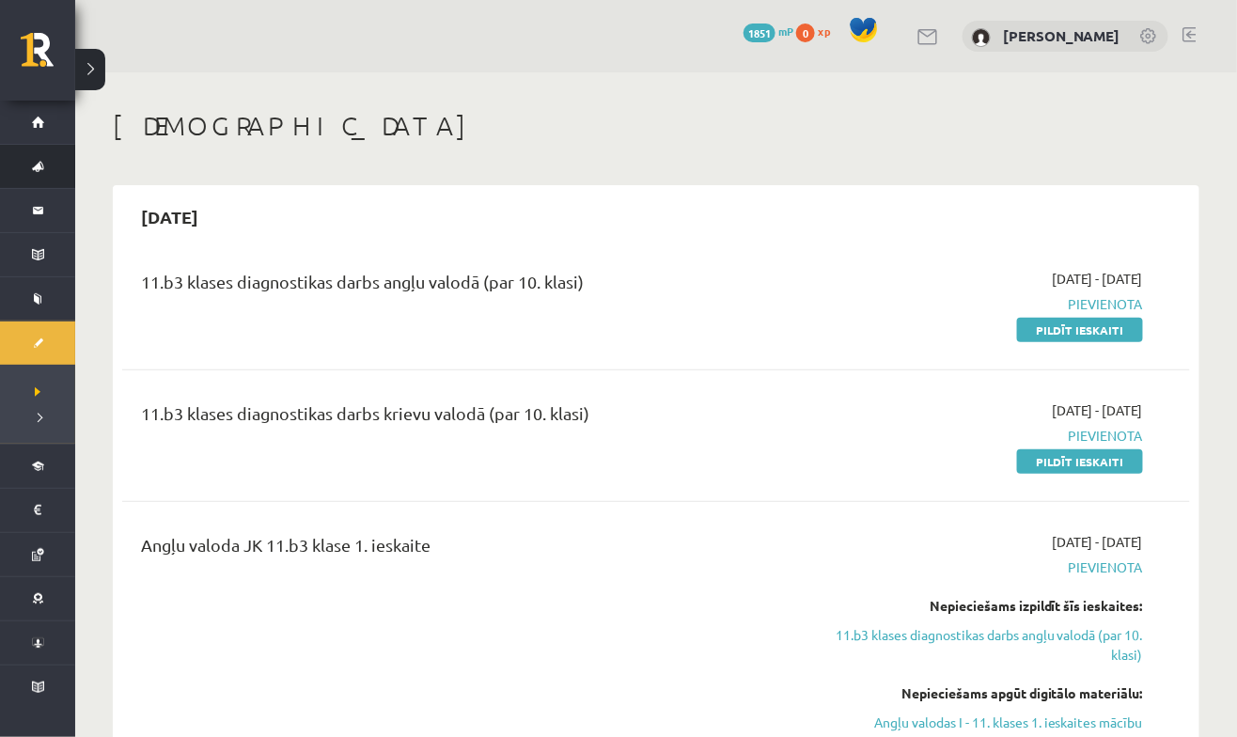
click at [43, 147] on link "Aktuāli" at bounding box center [37, 166] width 75 height 43
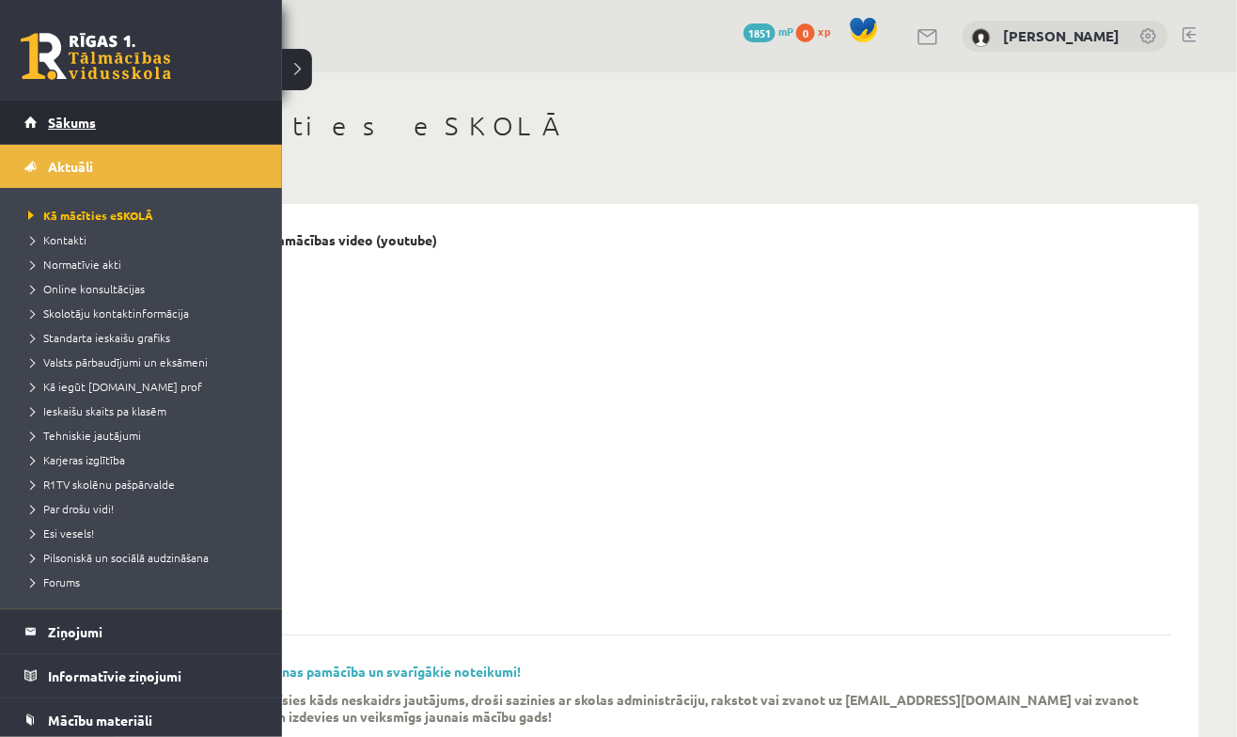
click at [28, 111] on link "Sākums" at bounding box center [141, 122] width 234 height 43
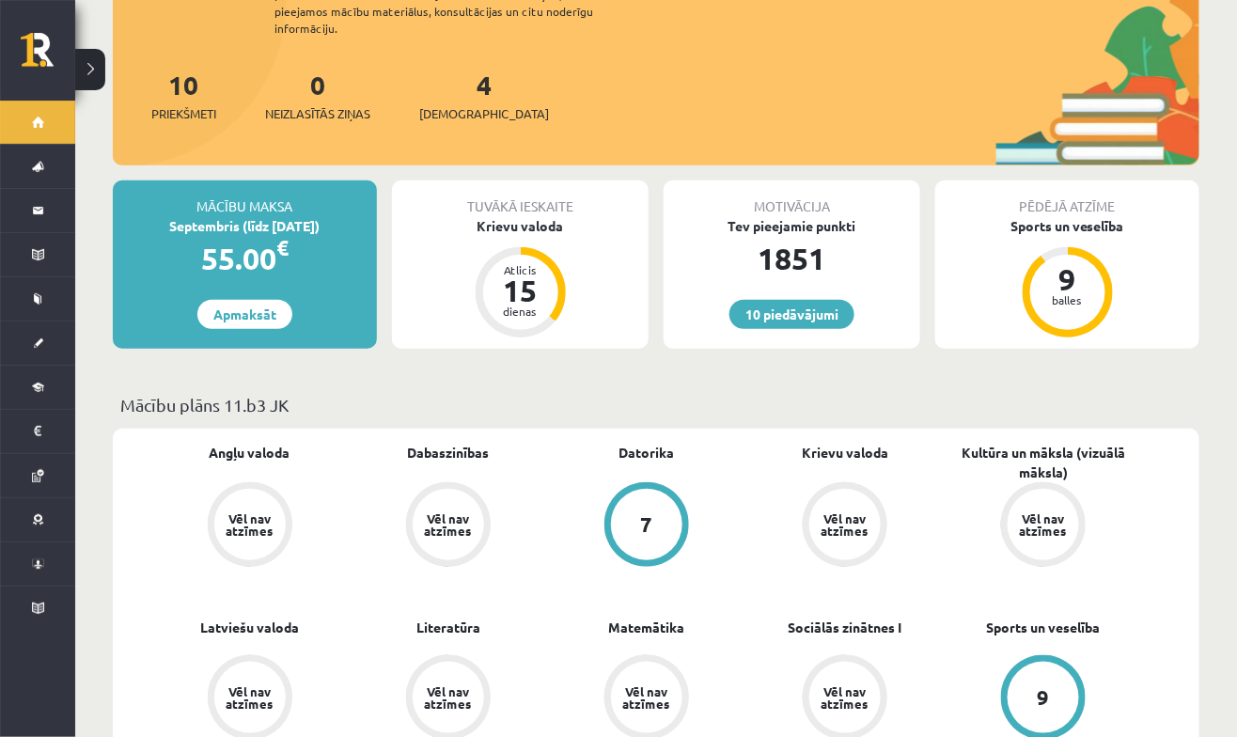
scroll to position [273, 0]
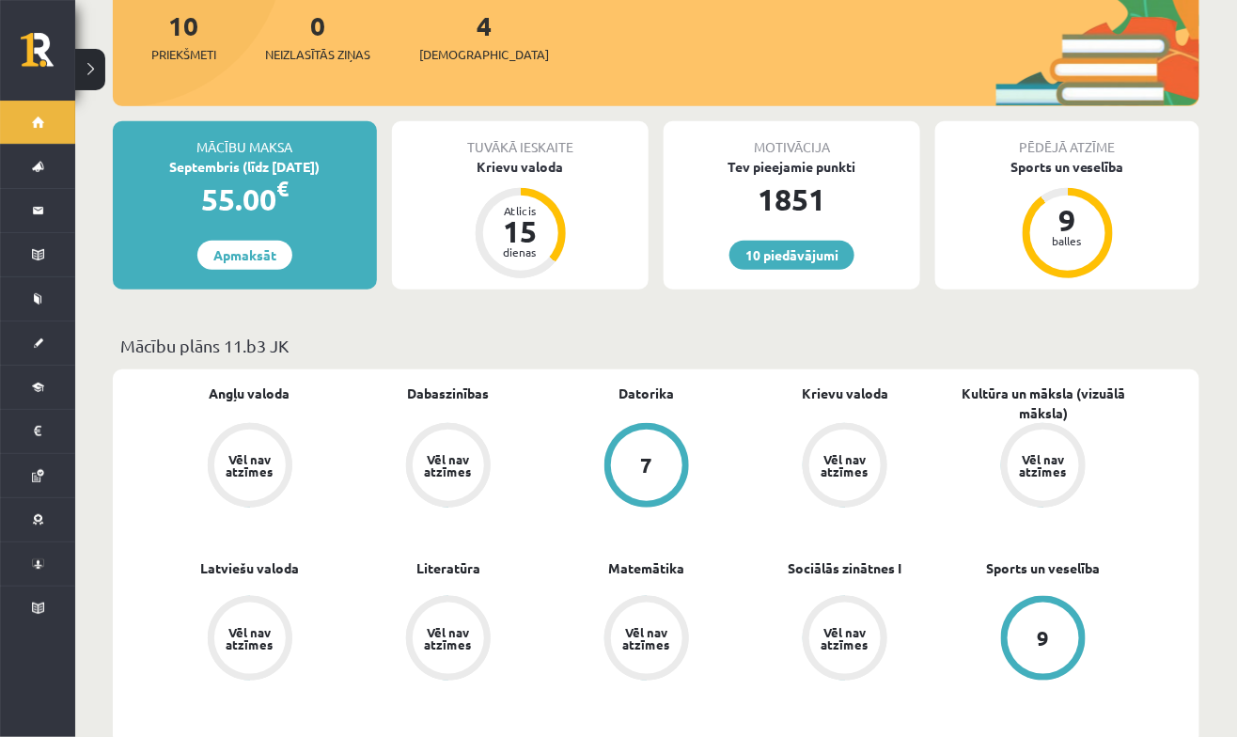
click at [1131, 26] on div "10 Priekšmeti 0 Neizlasītās ziņas 4 Ieskaites" at bounding box center [656, 56] width 1086 height 101
click at [35, 549] on link "Konferences" at bounding box center [37, 563] width 75 height 43
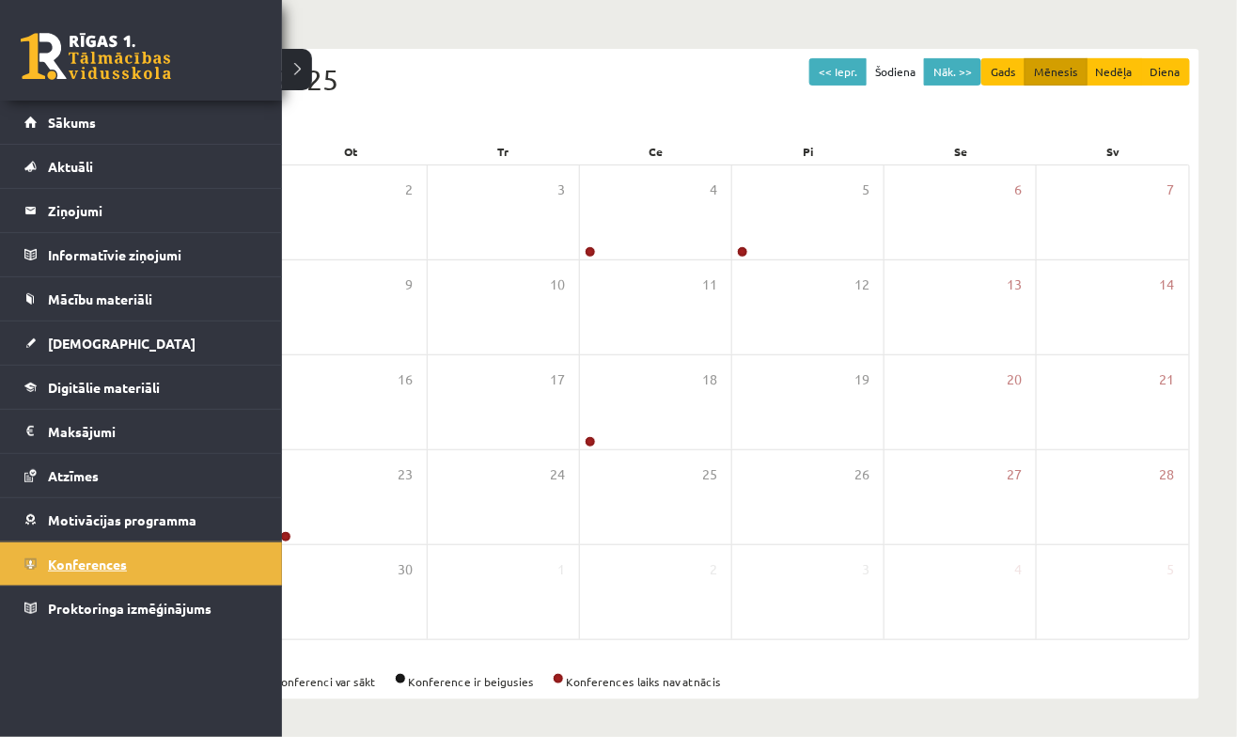
scroll to position [159, 0]
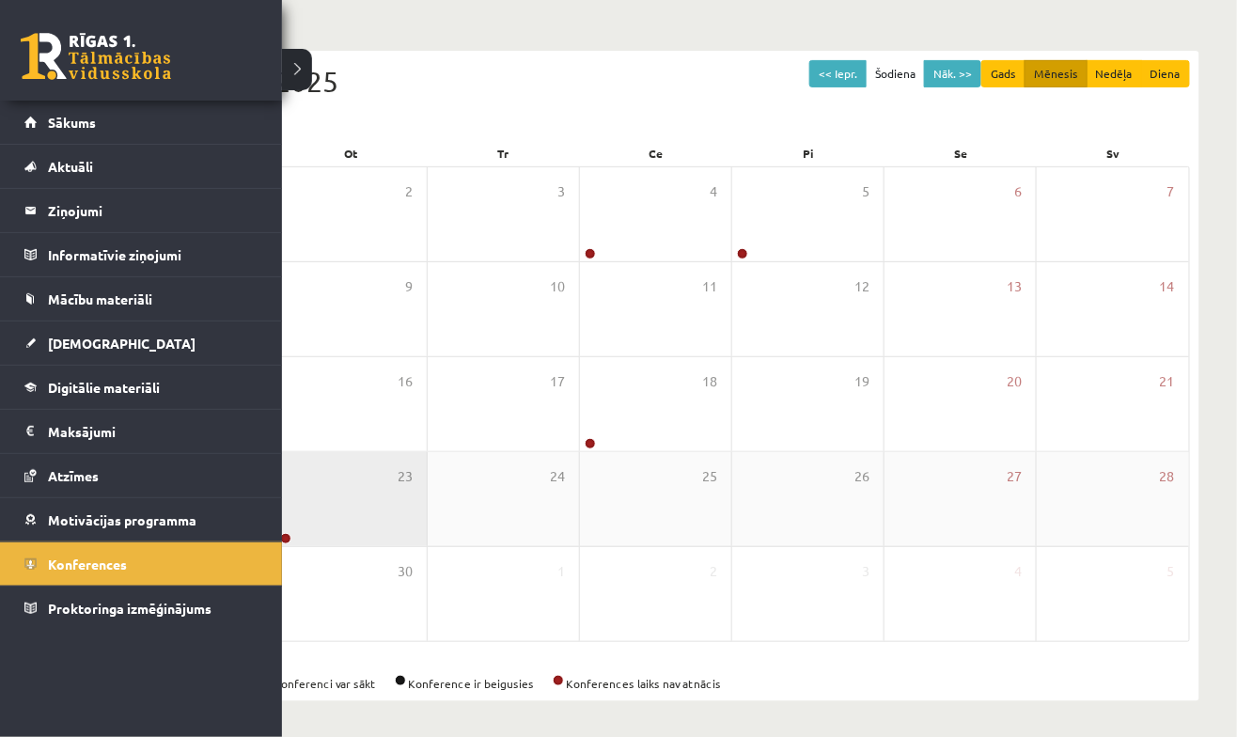
click at [378, 515] on div "23" at bounding box center [350, 499] width 151 height 94
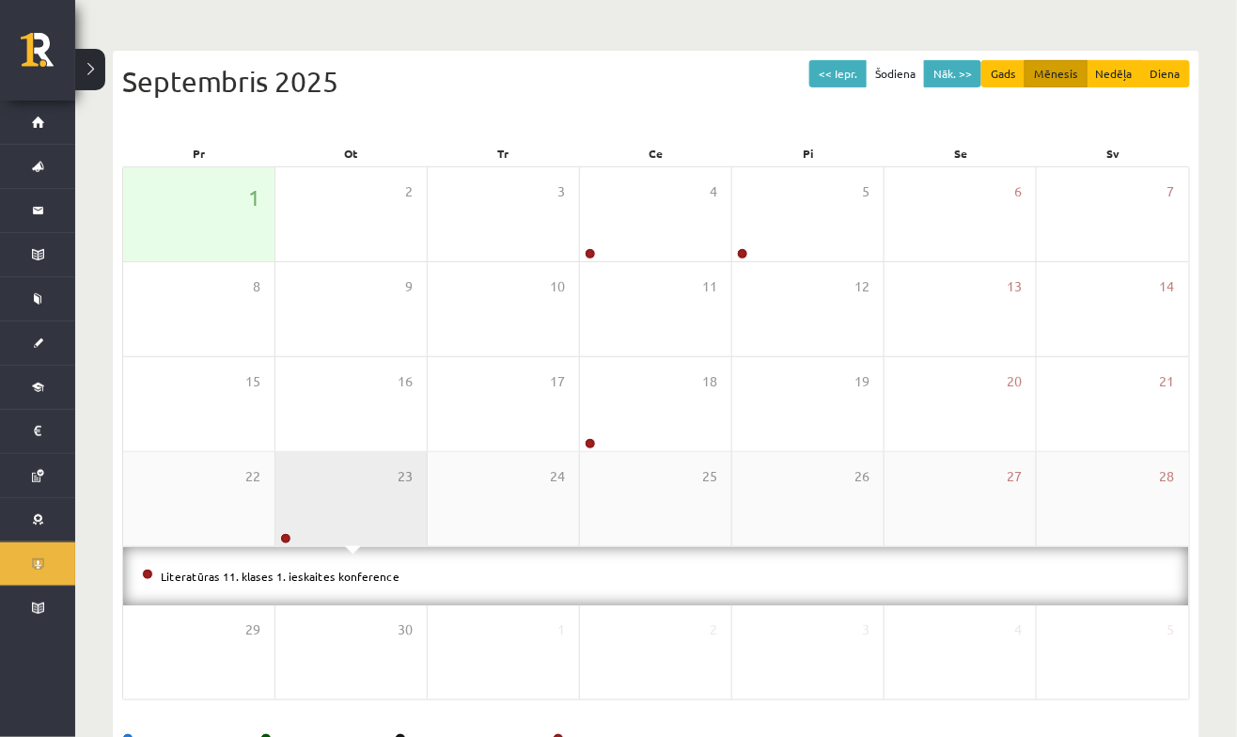
click at [302, 471] on div "23" at bounding box center [350, 499] width 151 height 94
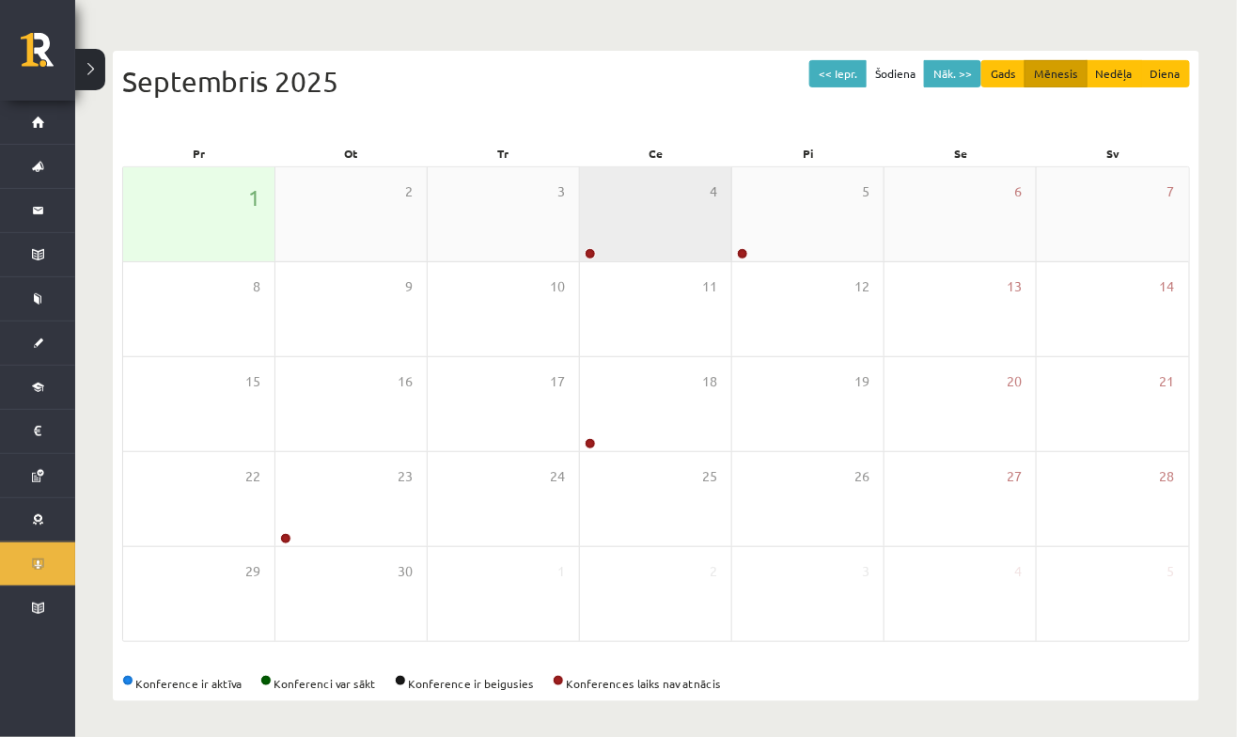
click at [663, 210] on div "4" at bounding box center [655, 214] width 151 height 94
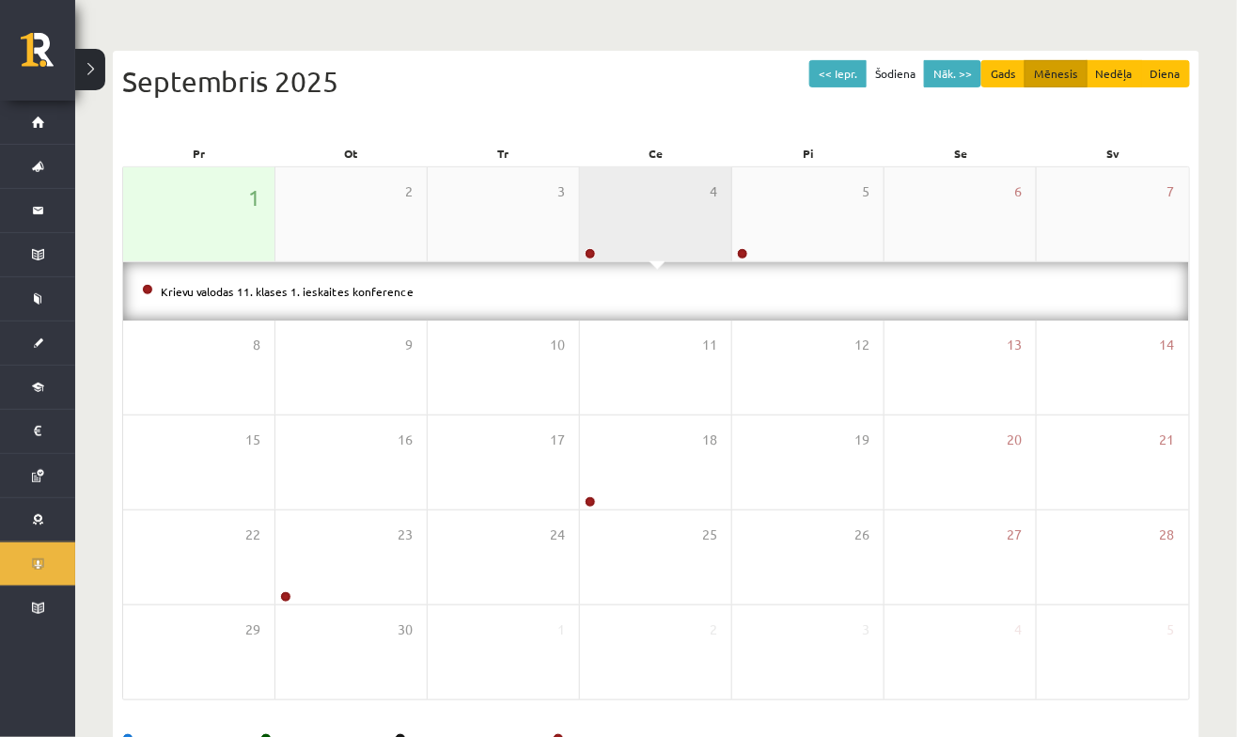
click at [659, 200] on div "4" at bounding box center [655, 214] width 151 height 94
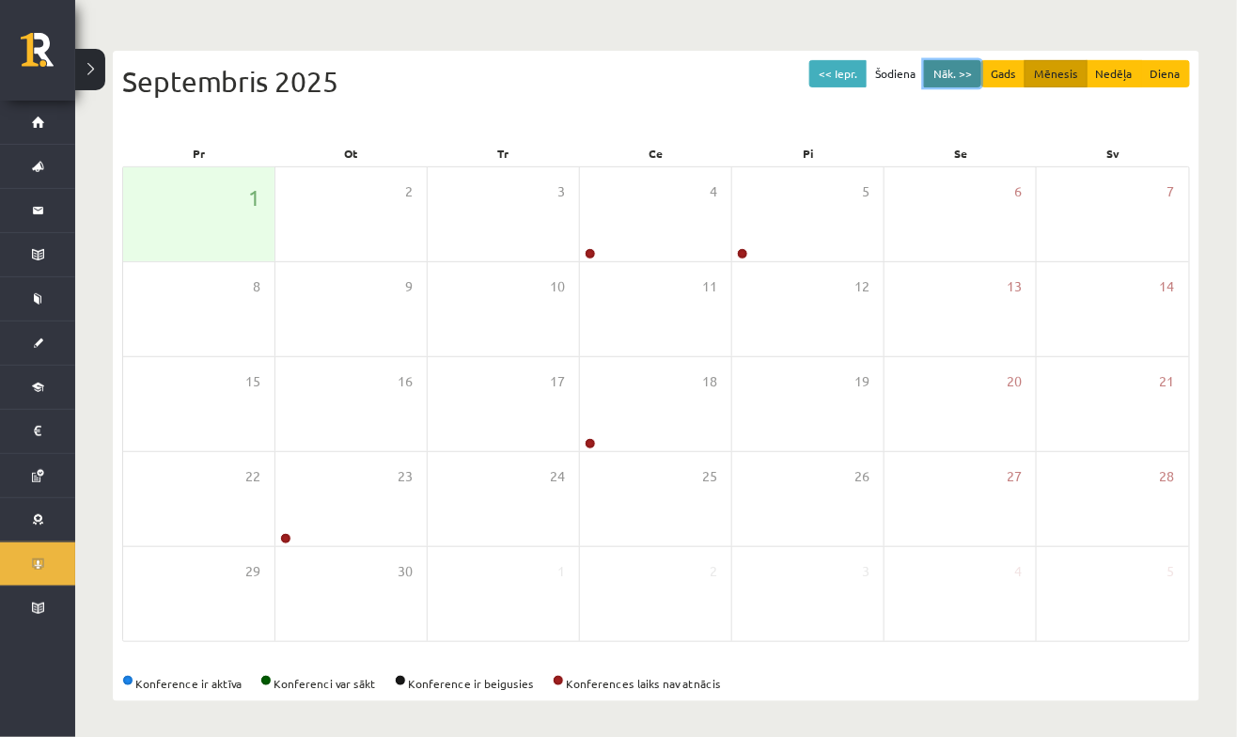
click at [947, 72] on button "Nāk. >>" at bounding box center [952, 73] width 57 height 27
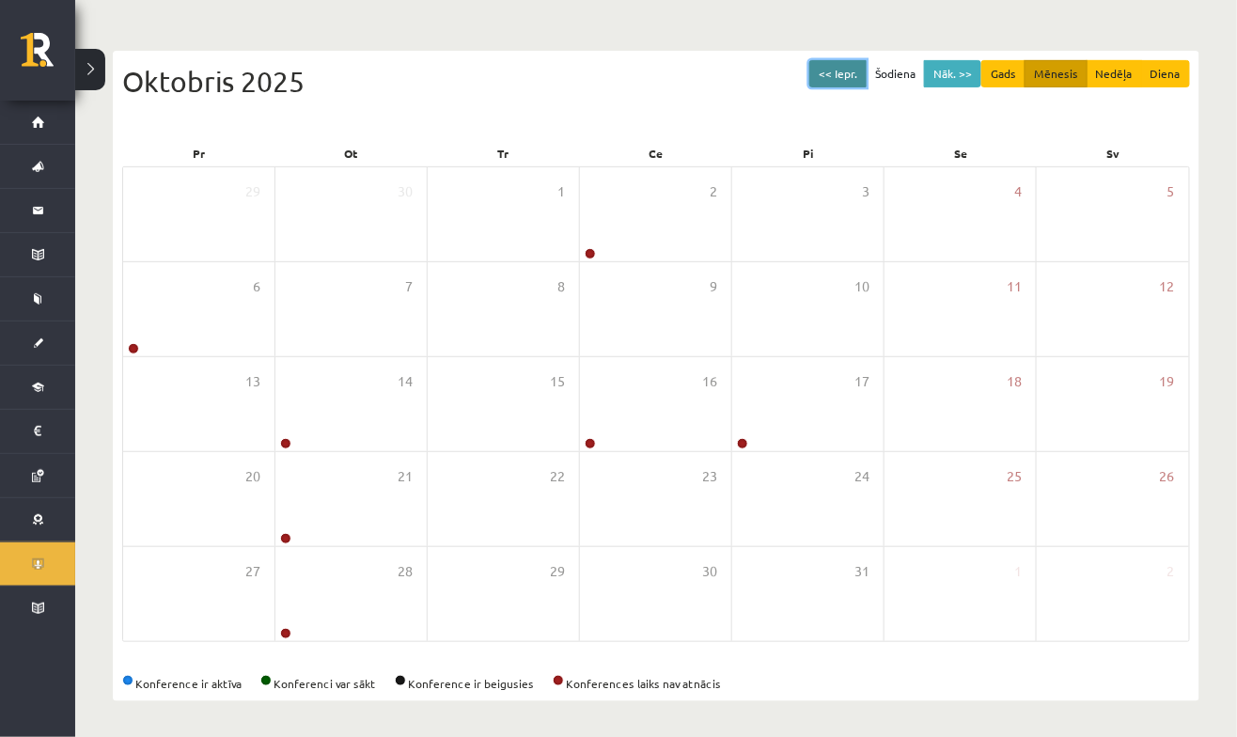
click at [832, 72] on button "<< Iepr." at bounding box center [837, 73] width 57 height 27
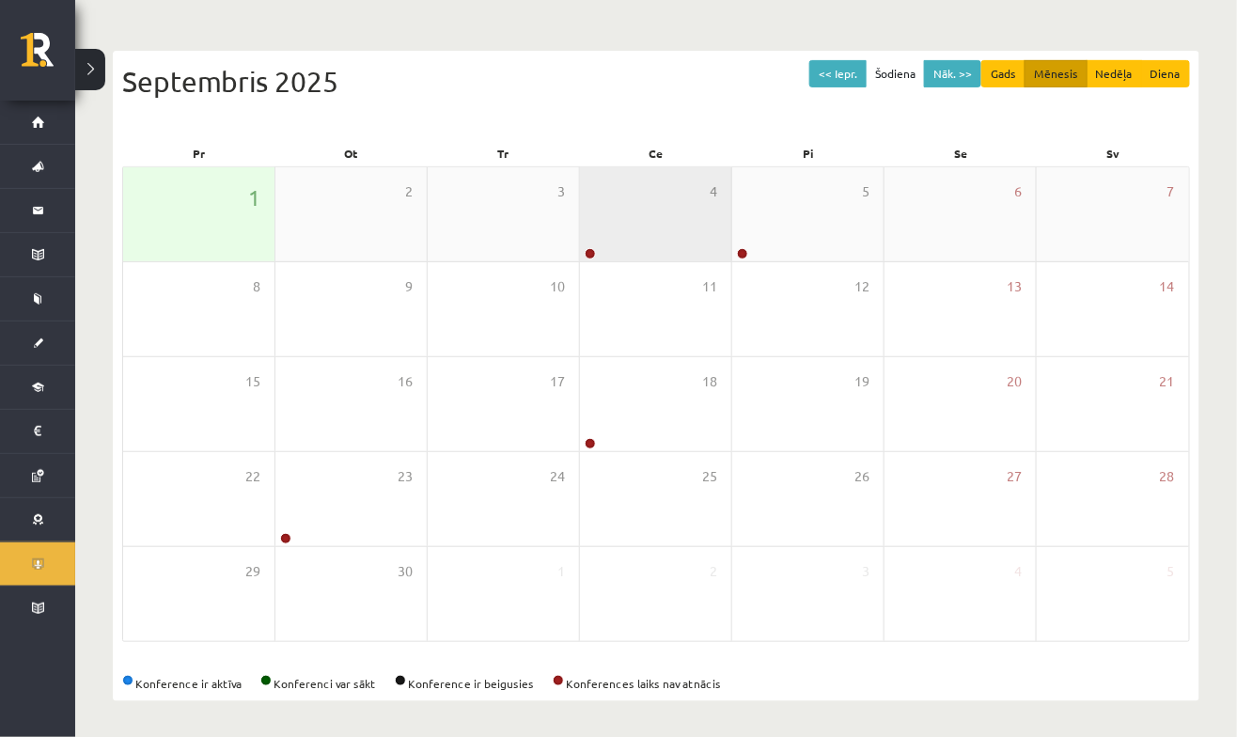
click at [634, 197] on div "4" at bounding box center [655, 214] width 151 height 94
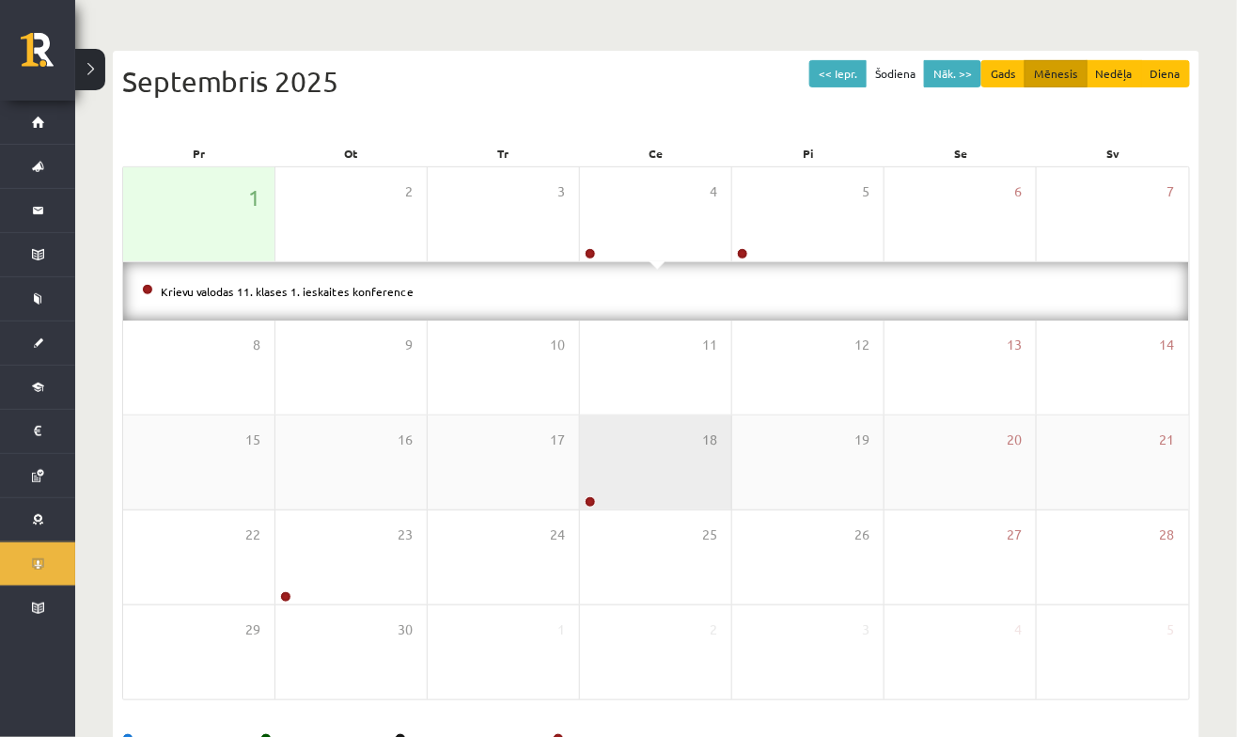
click at [620, 459] on div "18" at bounding box center [655, 462] width 151 height 94
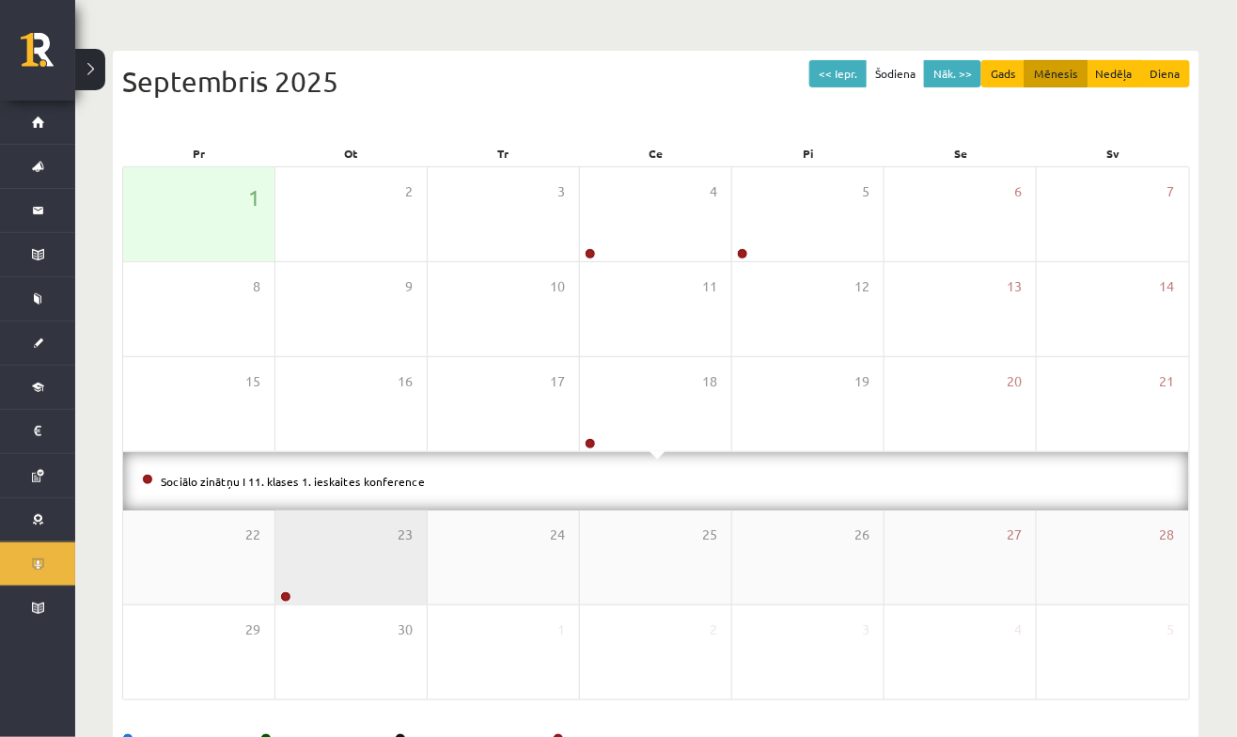
click at [368, 583] on div "23" at bounding box center [350, 557] width 151 height 94
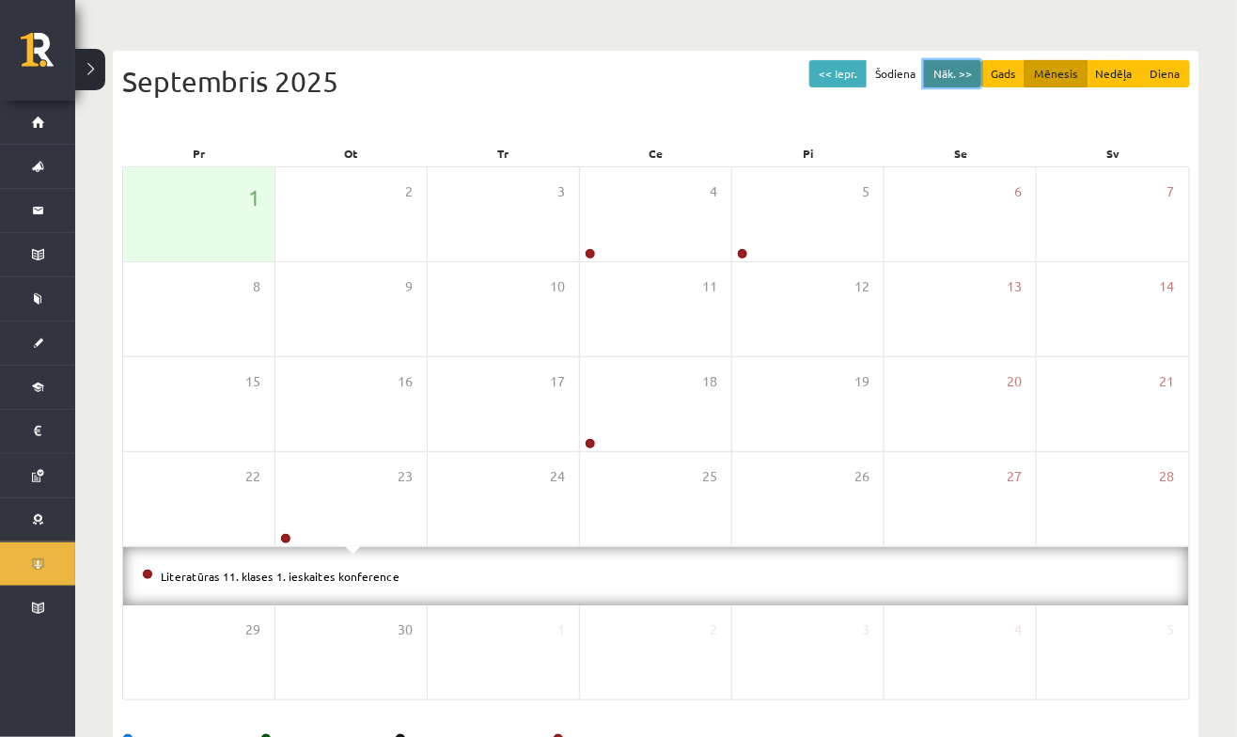
click at [960, 64] on button "Nāk. >>" at bounding box center [952, 73] width 57 height 27
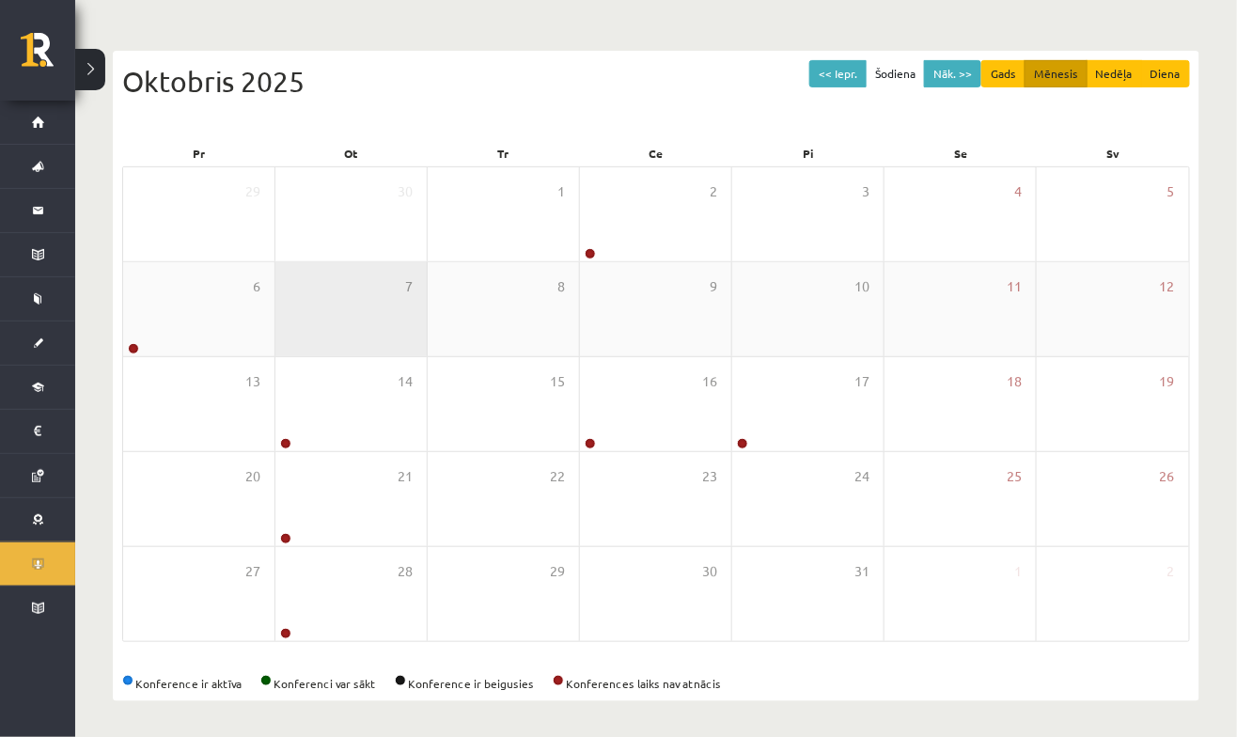
click at [384, 344] on div "7" at bounding box center [350, 309] width 151 height 94
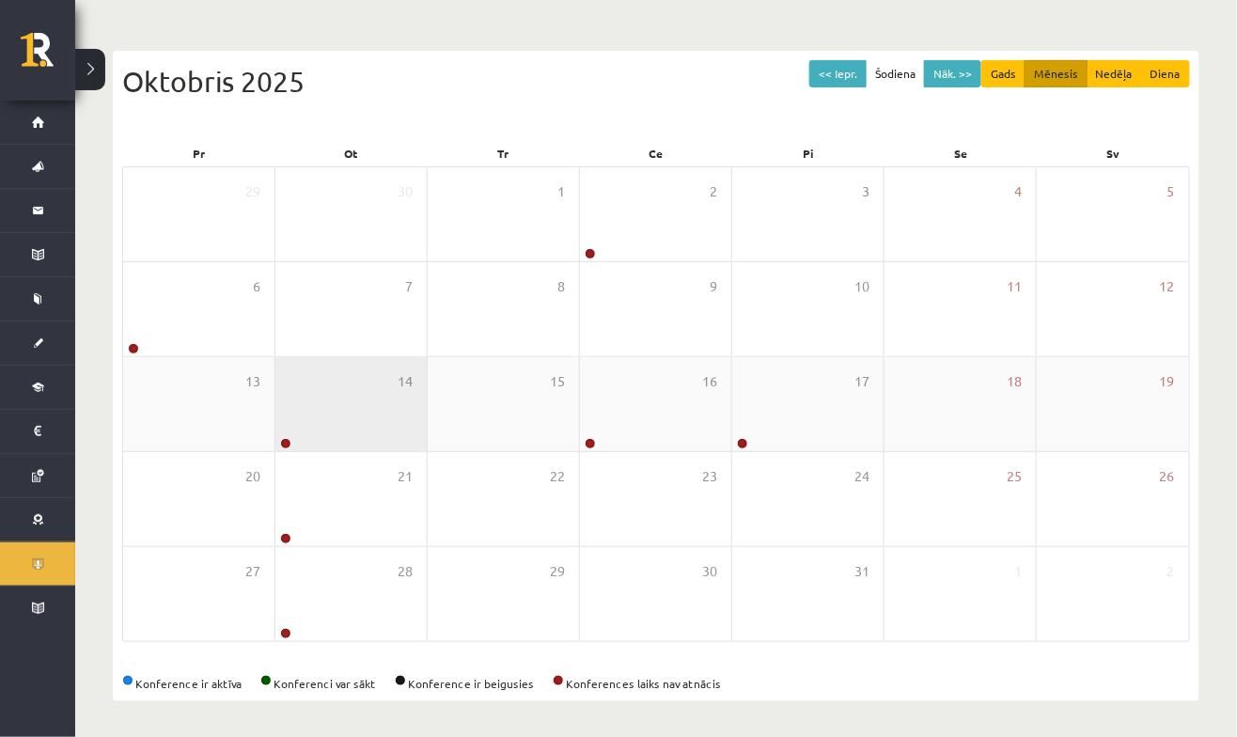
click at [346, 396] on div "14" at bounding box center [350, 404] width 151 height 94
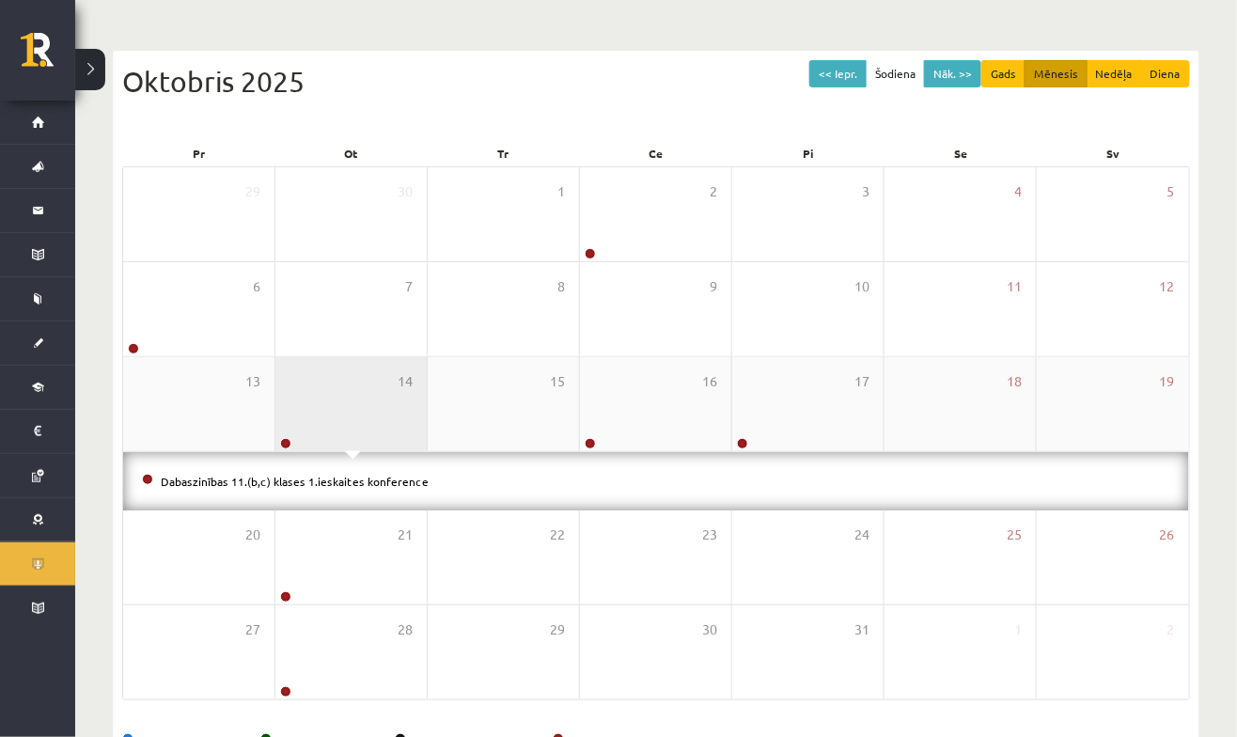
click at [309, 382] on div "14" at bounding box center [350, 404] width 151 height 94
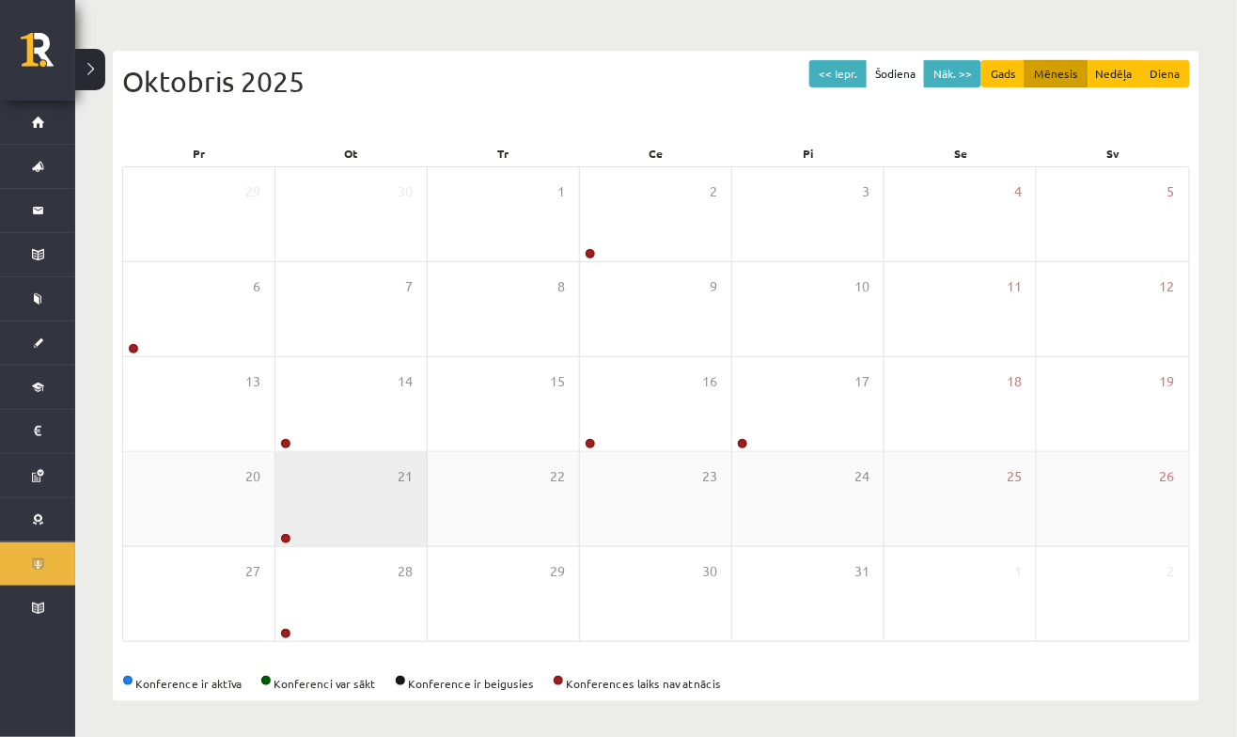
click at [325, 481] on div "21" at bounding box center [350, 499] width 151 height 94
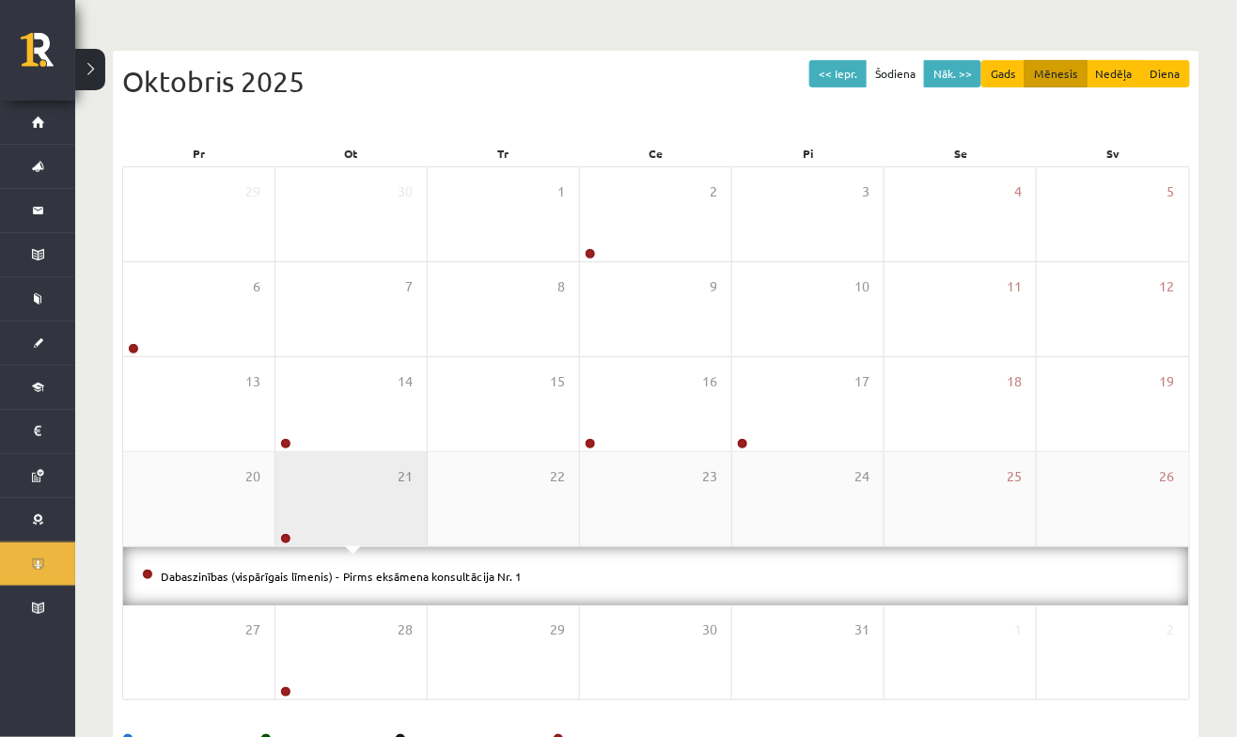
click at [351, 491] on div "21" at bounding box center [350, 499] width 151 height 94
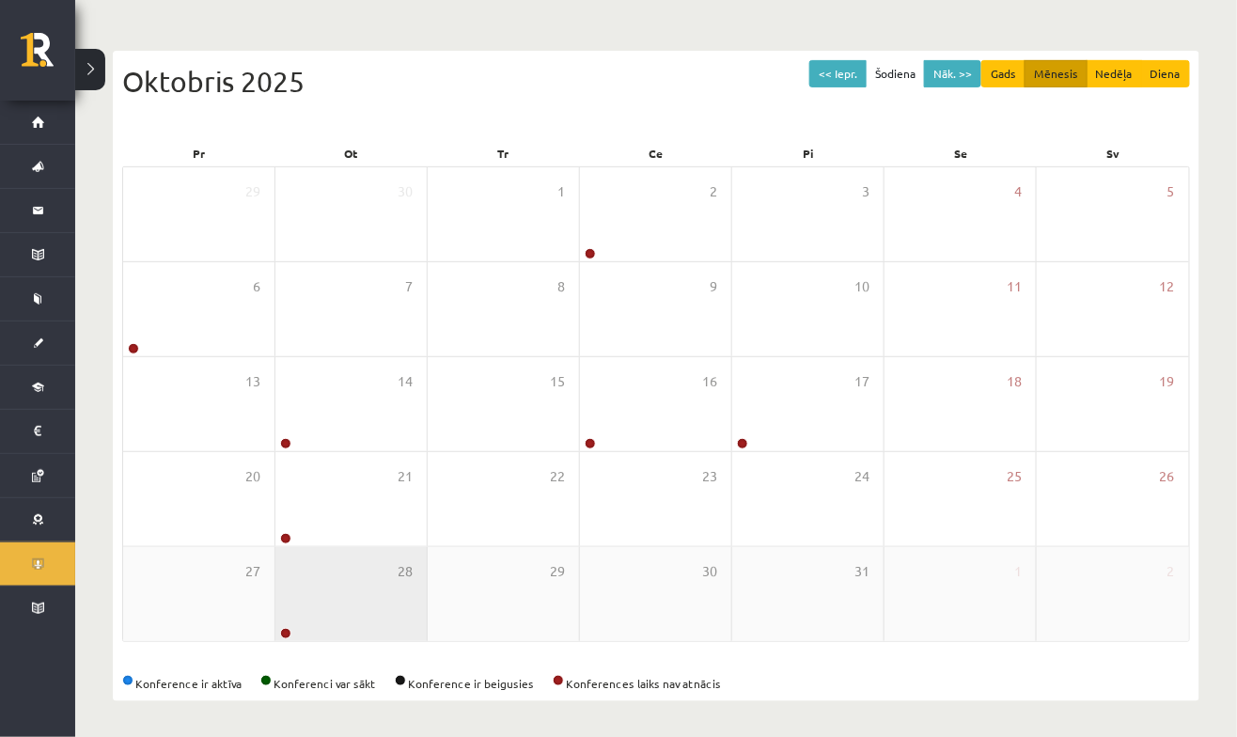
click at [360, 596] on div "28" at bounding box center [350, 594] width 151 height 94
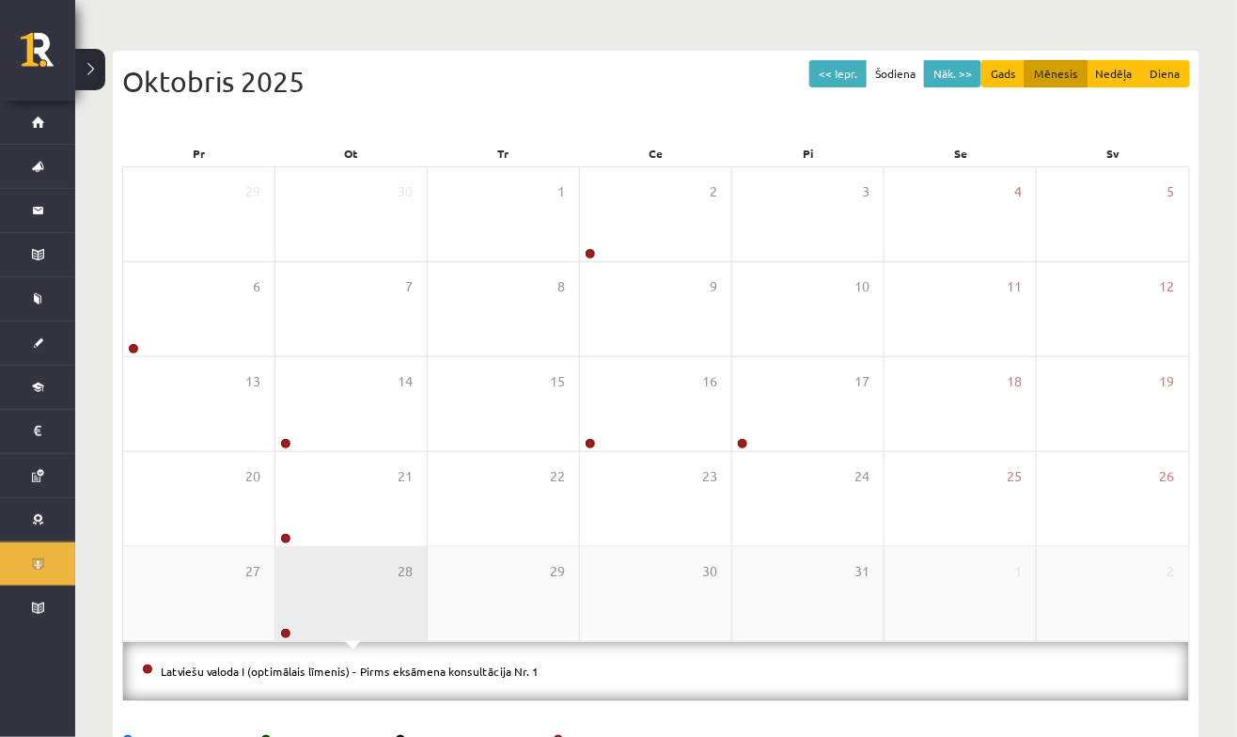
click at [339, 561] on div "28" at bounding box center [350, 594] width 151 height 94
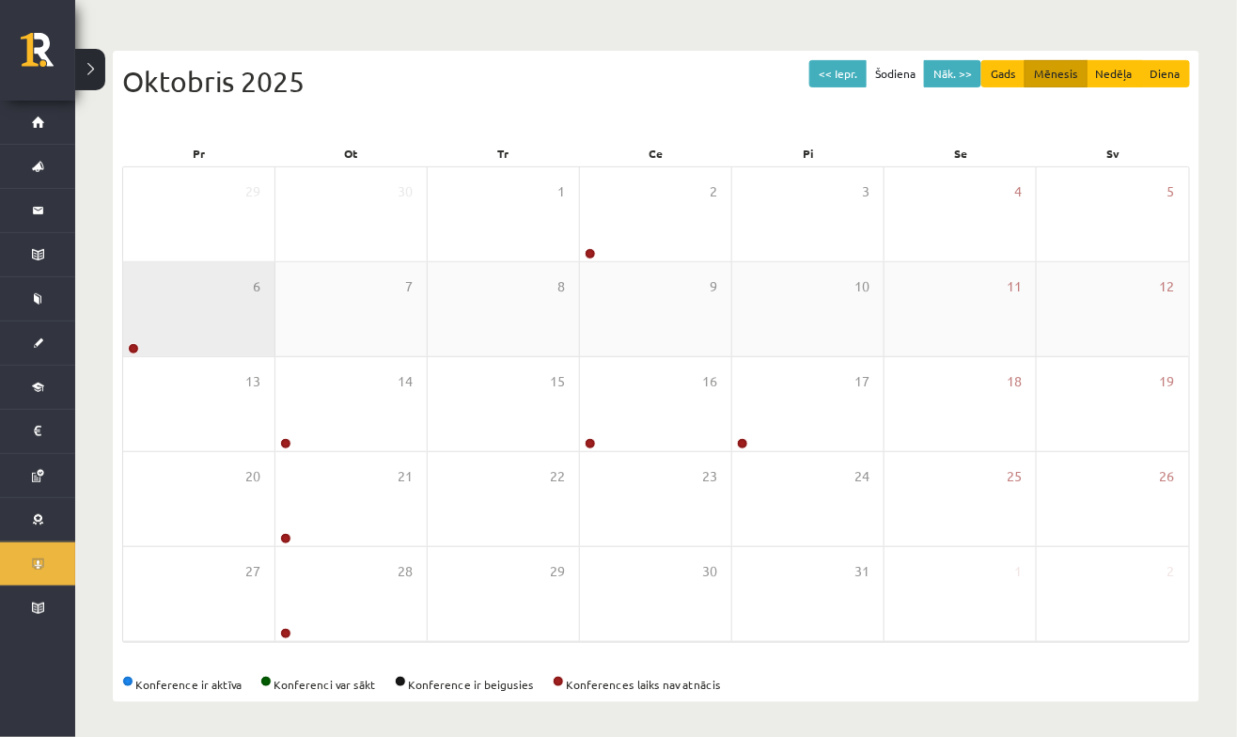
click at [192, 333] on div "6" at bounding box center [198, 309] width 151 height 94
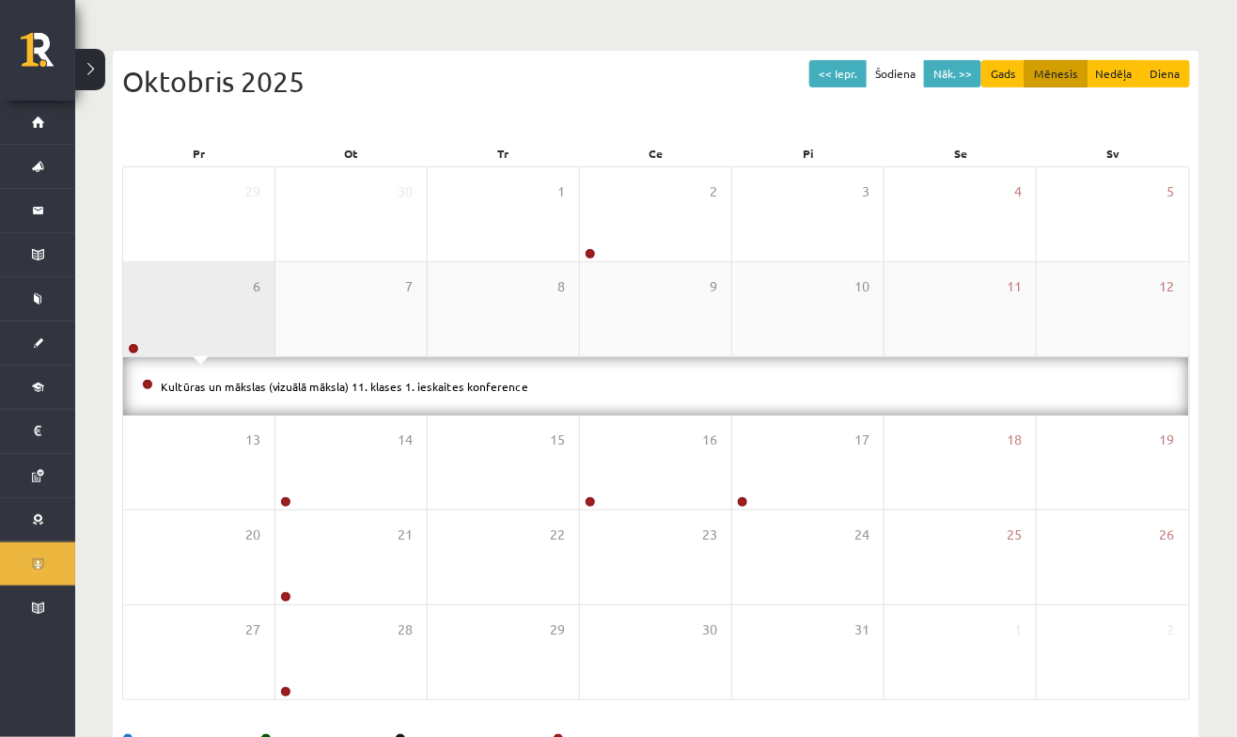
click at [213, 297] on div "6" at bounding box center [198, 309] width 151 height 94
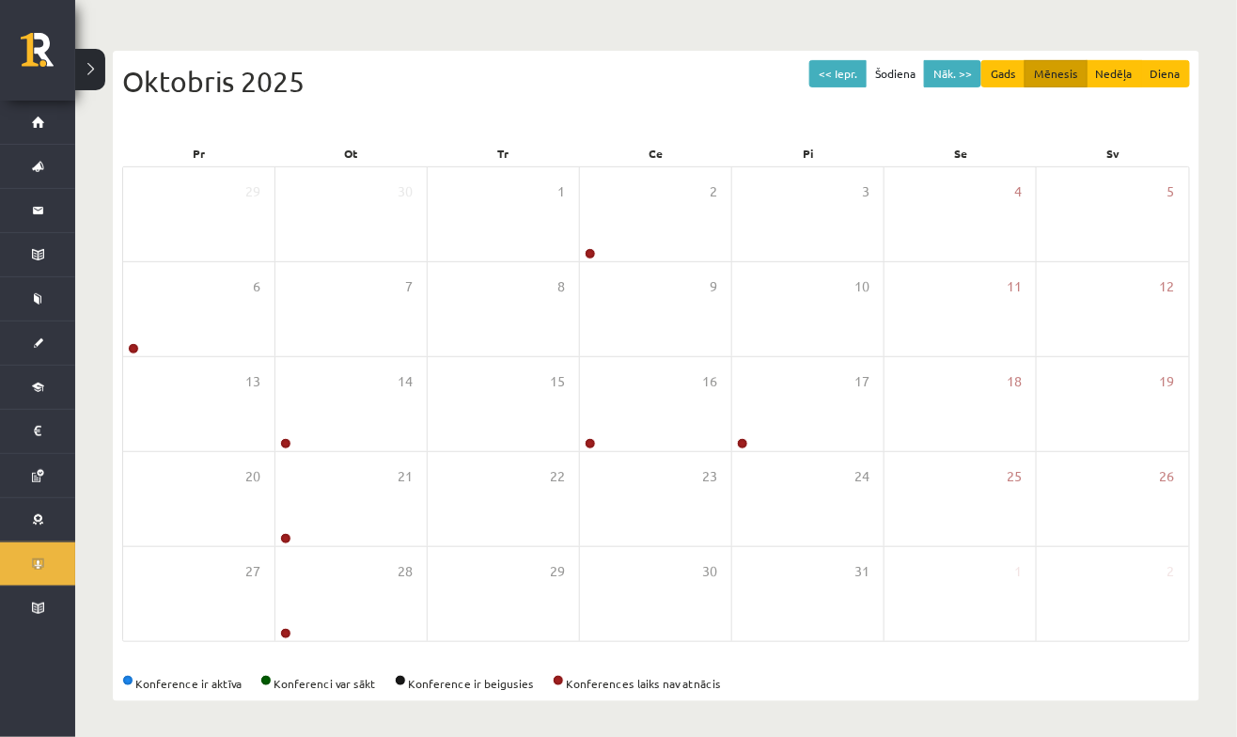
click at [970, 49] on div "<< Iepr. Šodiena Nāk. >> Gads Mēnesis Nedēļa Diena Oktobris 2025 Pr Ot Tr Ce Pi…" at bounding box center [656, 366] width 1086 height 669
click at [950, 60] on button "Nāk. >>" at bounding box center [952, 73] width 57 height 27
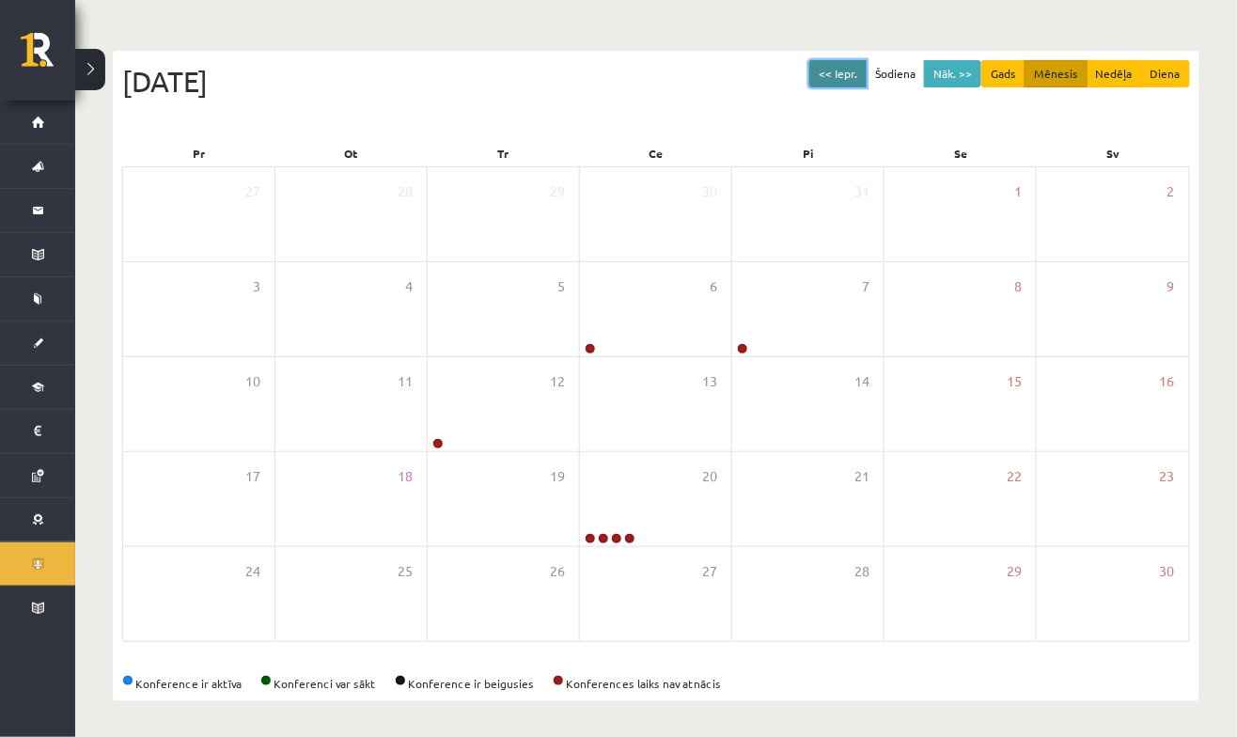
click at [846, 61] on button "<< Iepr." at bounding box center [837, 73] width 57 height 27
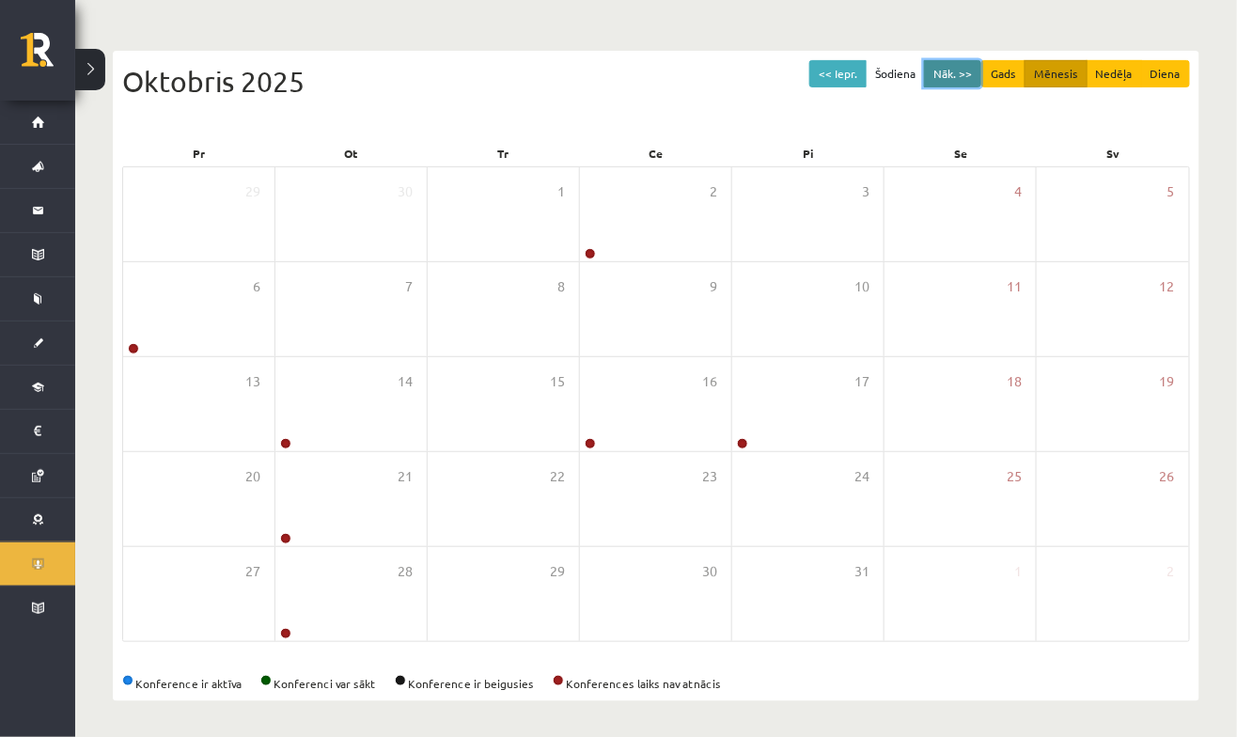
click at [952, 71] on button "Nāk. >>" at bounding box center [952, 73] width 57 height 27
click at [963, 83] on button "Nāk. >>" at bounding box center [952, 73] width 57 height 27
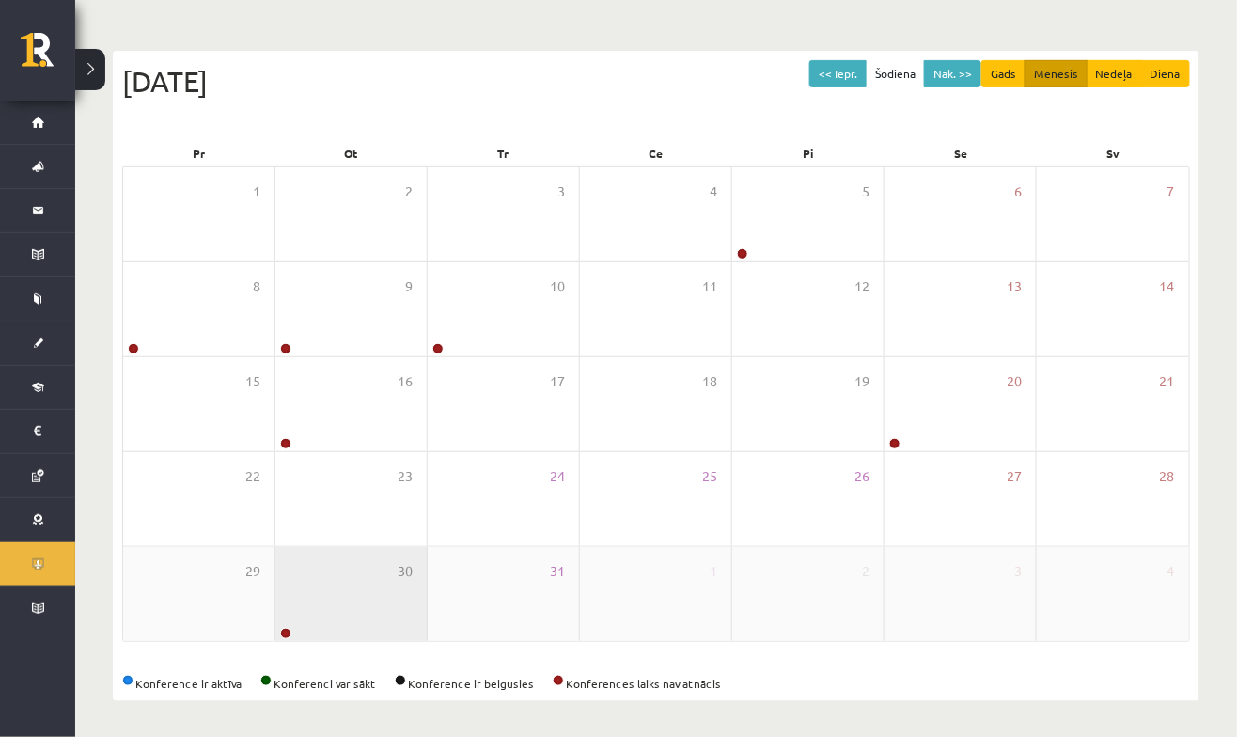
click at [407, 591] on div "30" at bounding box center [350, 594] width 151 height 94
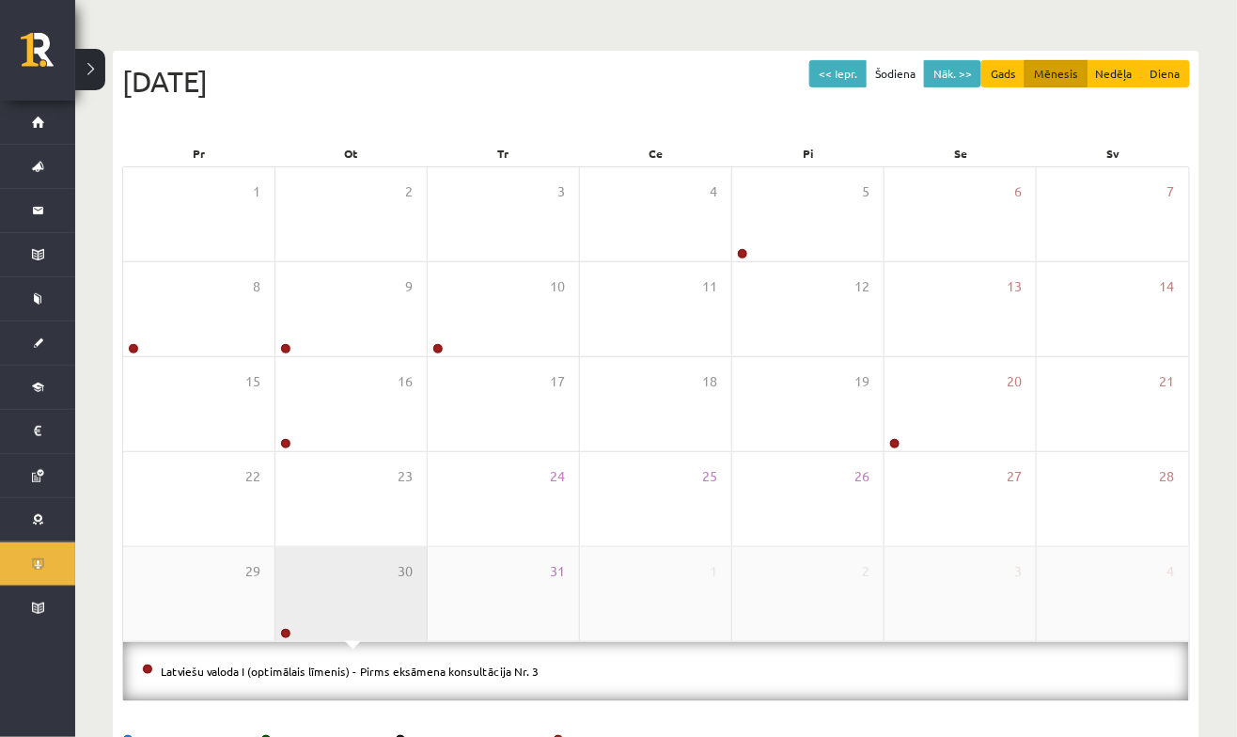
click at [340, 554] on div "30" at bounding box center [350, 594] width 151 height 94
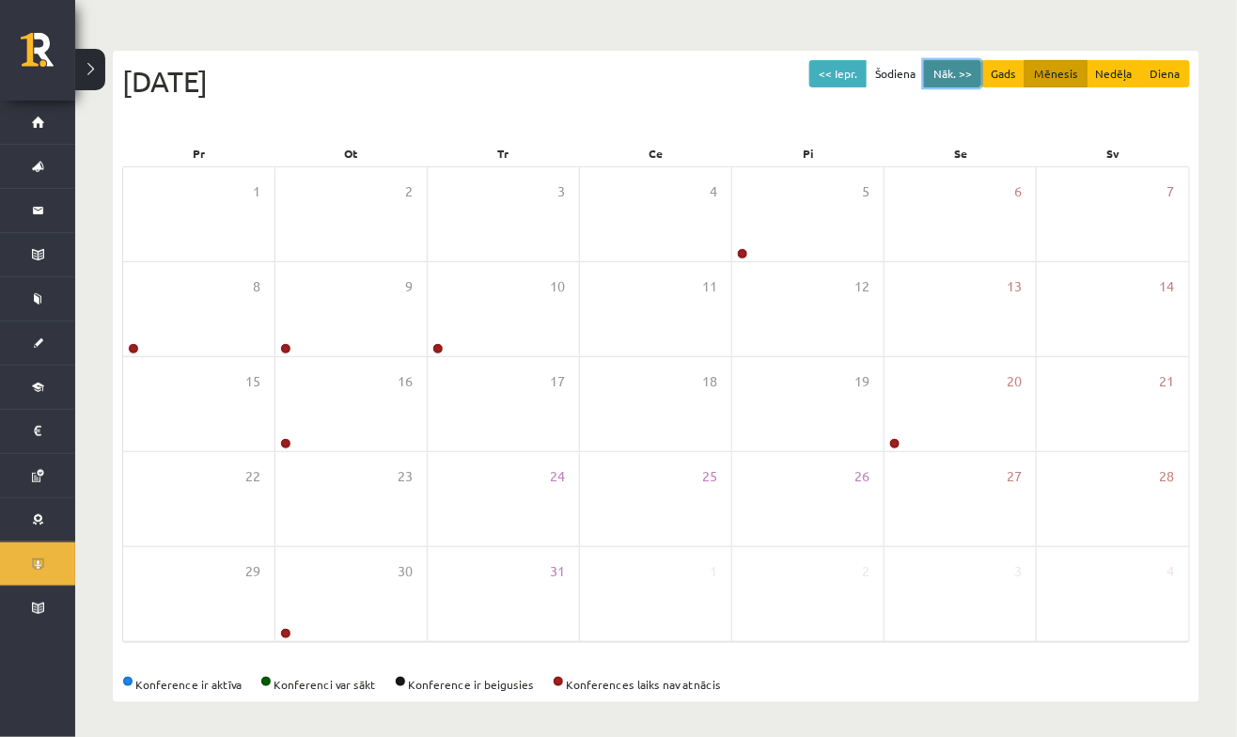
click at [967, 84] on button "Nāk. >>" at bounding box center [952, 73] width 57 height 27
click at [835, 68] on button "<< Iepr." at bounding box center [837, 73] width 57 height 27
click at [941, 78] on button "Nāk. >>" at bounding box center [952, 73] width 57 height 27
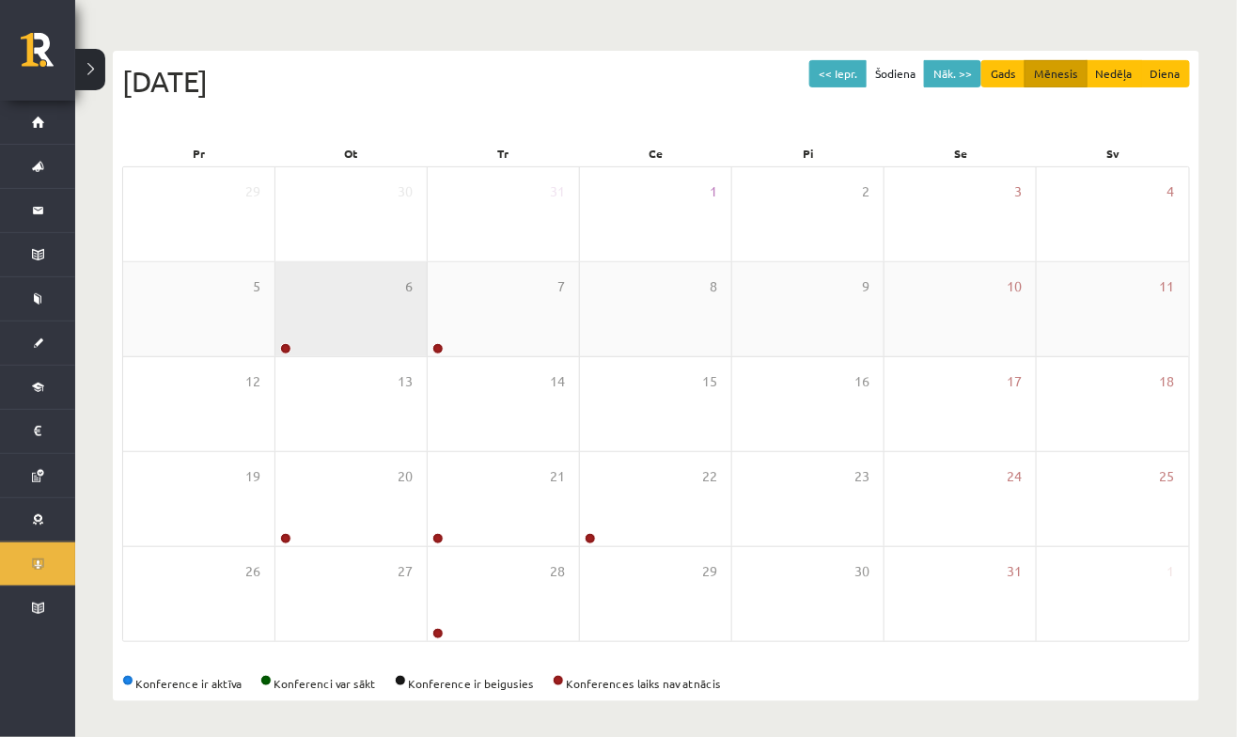
click at [341, 314] on div "6" at bounding box center [350, 309] width 151 height 94
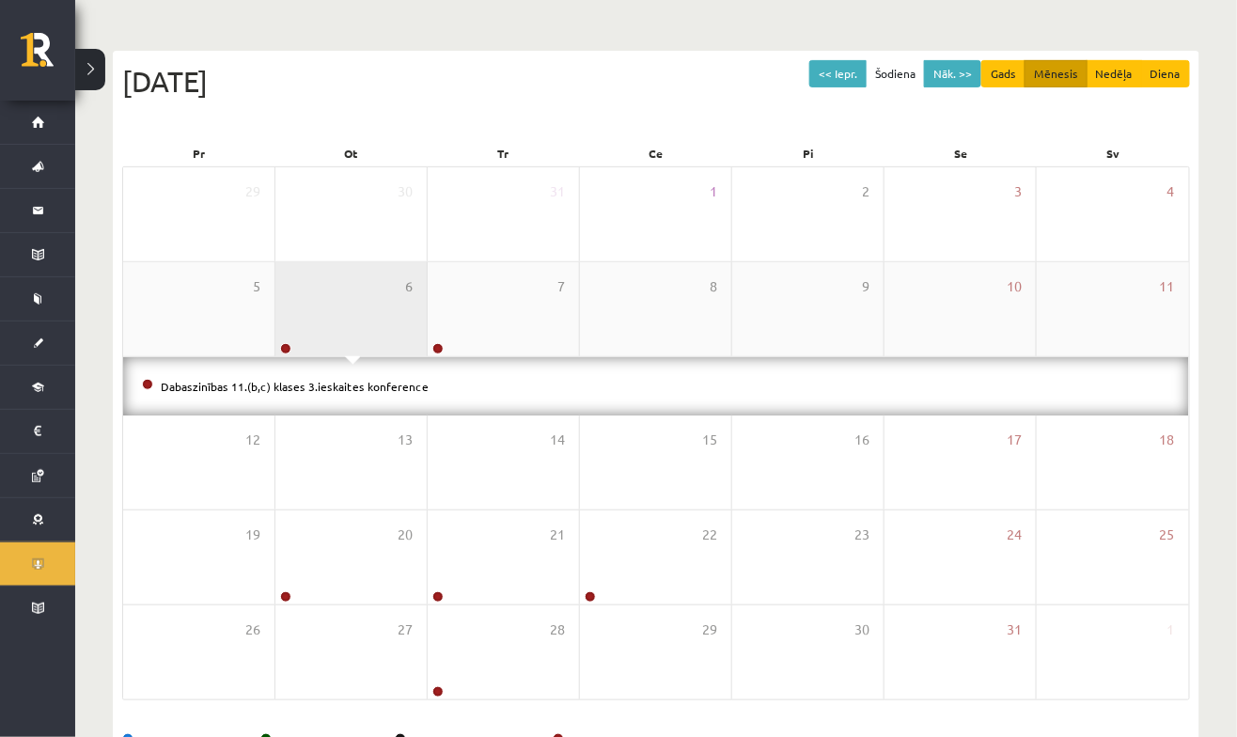
click at [344, 283] on div "6" at bounding box center [350, 309] width 151 height 94
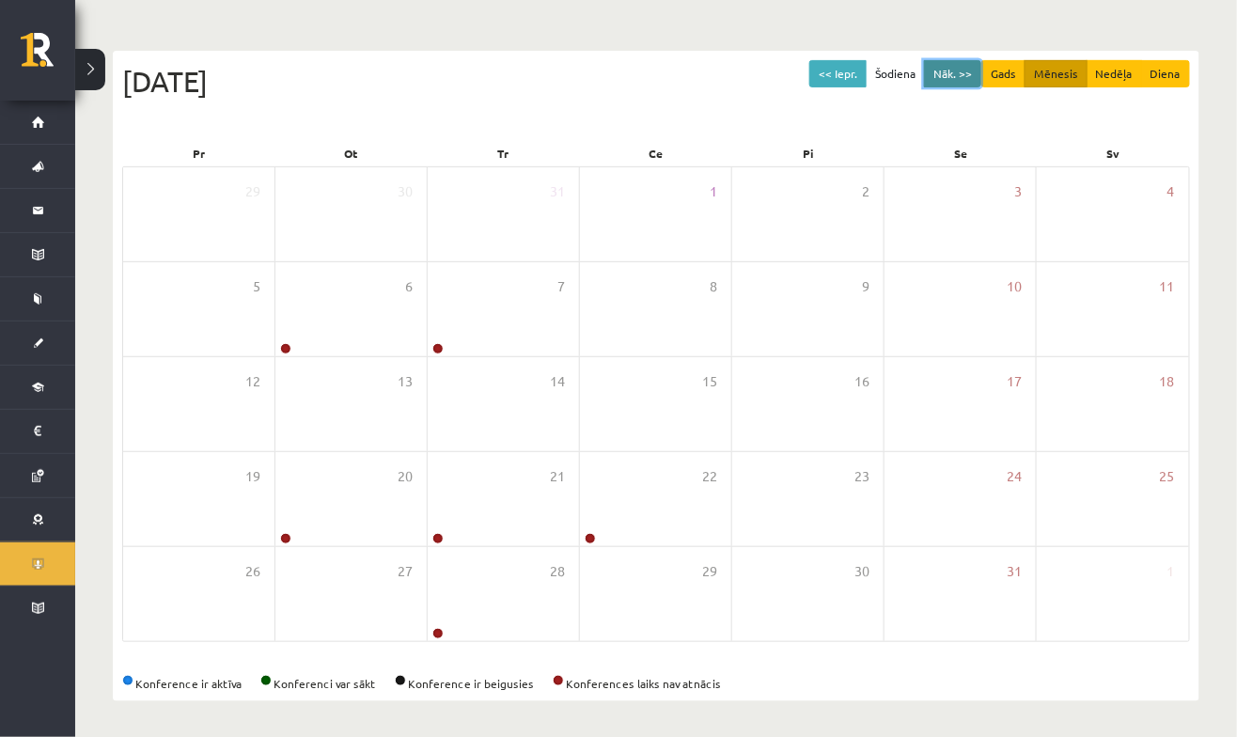
click at [963, 76] on button "Nāk. >>" at bounding box center [952, 73] width 57 height 27
click at [963, 77] on button "Nāk. >>" at bounding box center [952, 73] width 57 height 27
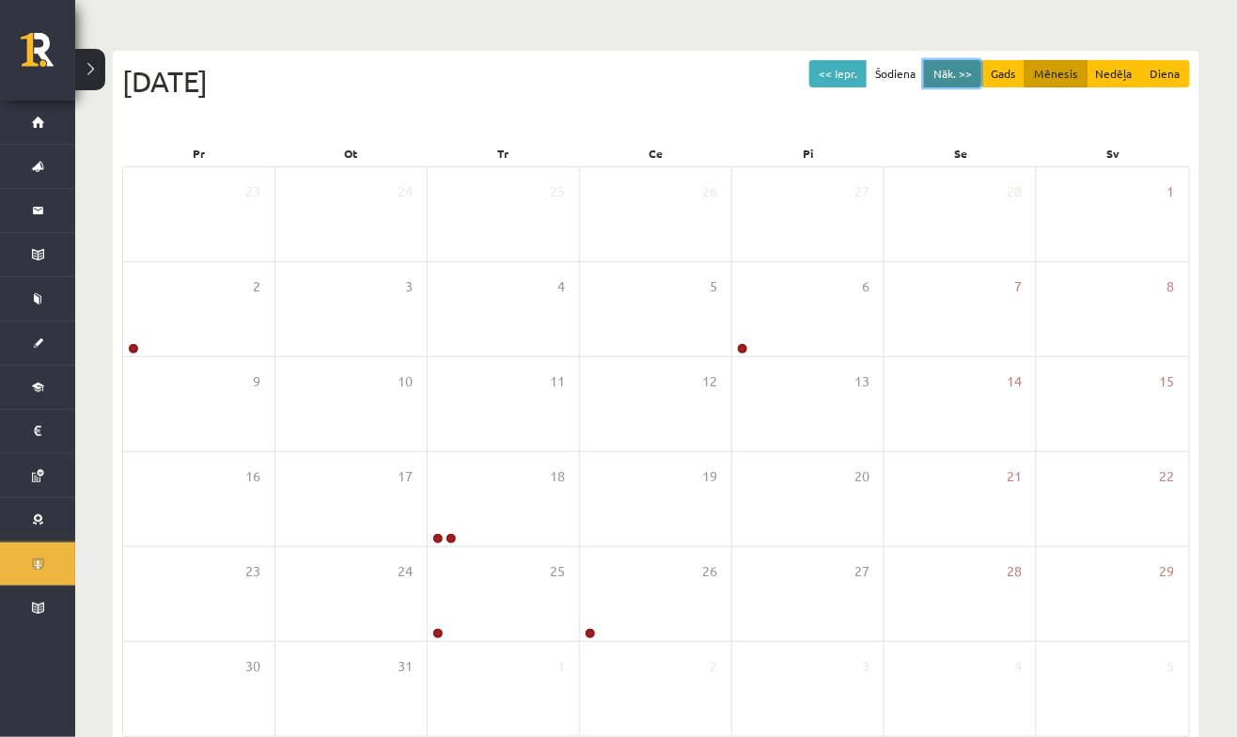
click at [956, 63] on button "Nāk. >>" at bounding box center [952, 73] width 57 height 27
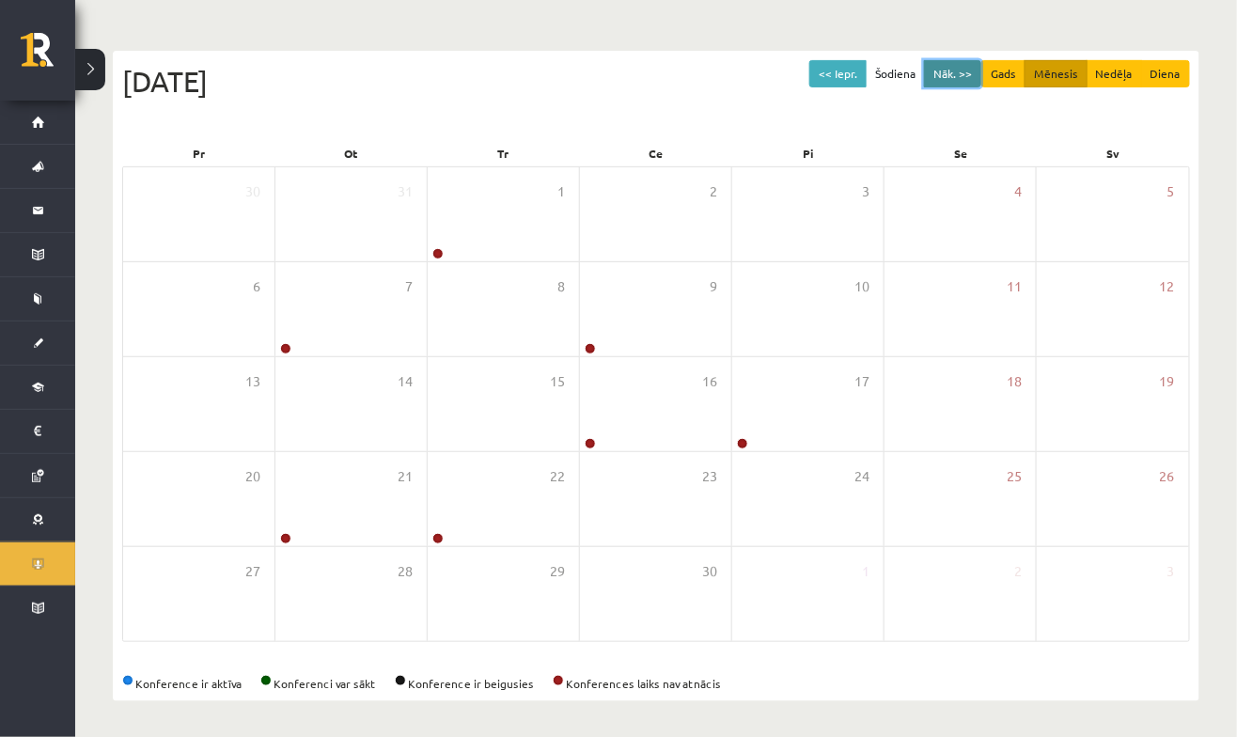
click at [931, 61] on button "Nāk. >>" at bounding box center [952, 73] width 57 height 27
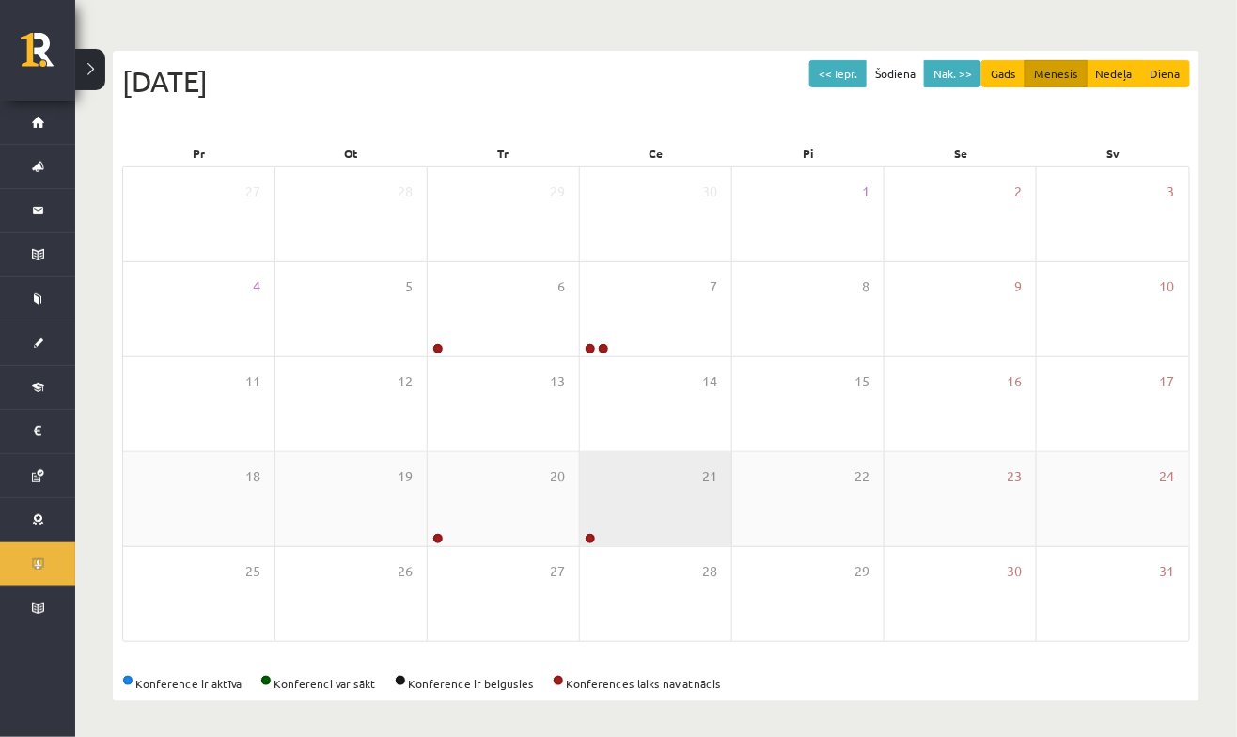
click at [648, 501] on div "21" at bounding box center [655, 499] width 151 height 94
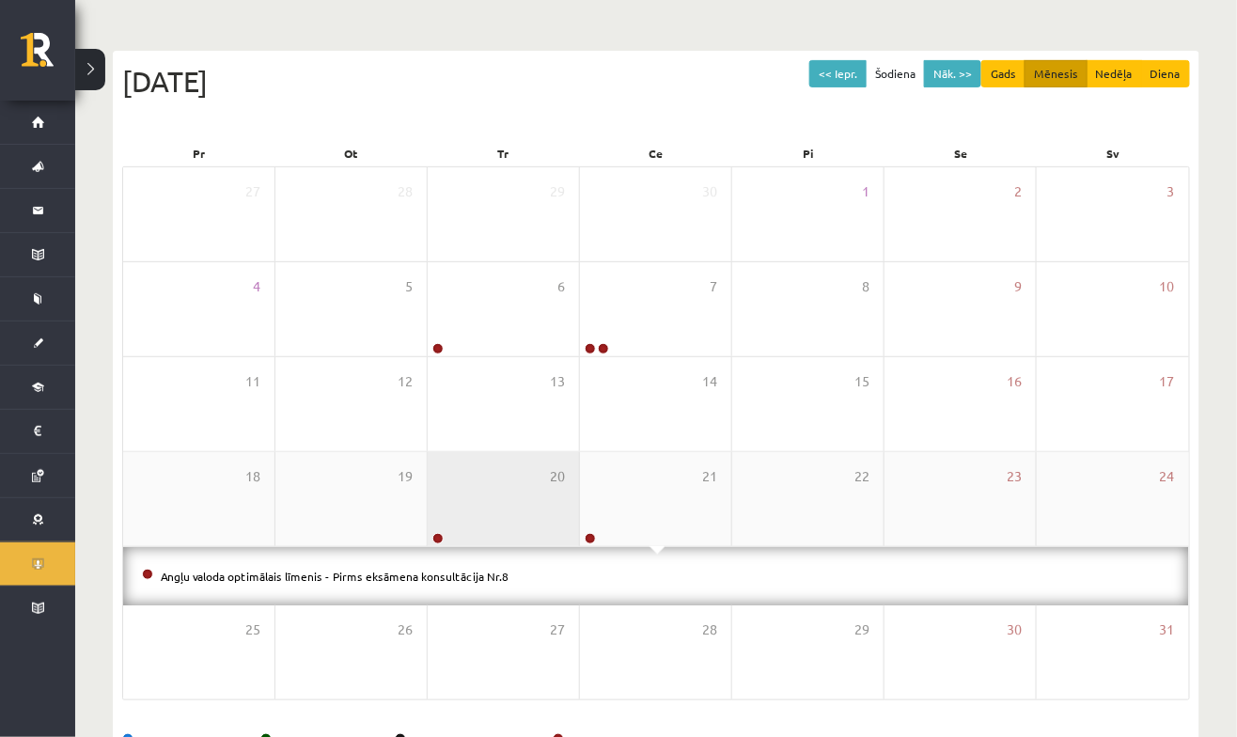
click at [512, 474] on div "20" at bounding box center [503, 499] width 151 height 94
click at [505, 483] on div "20" at bounding box center [503, 499] width 151 height 94
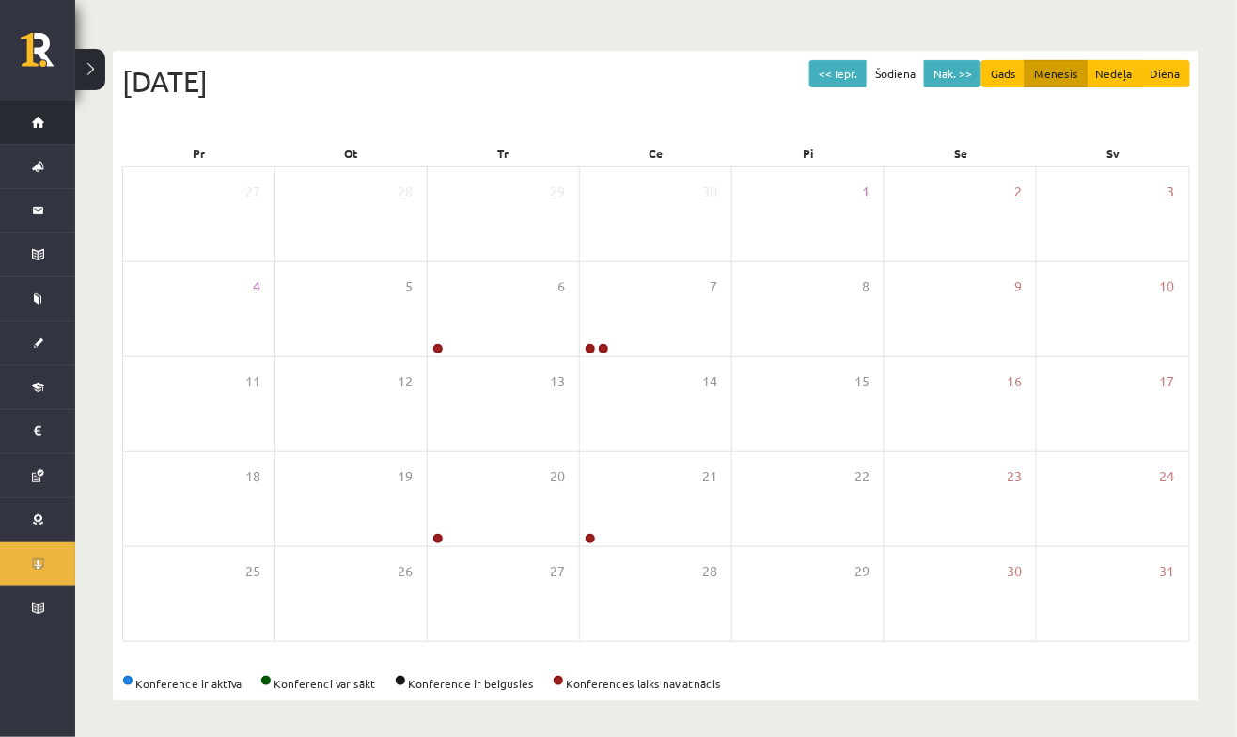
click at [34, 133] on link "Sākums" at bounding box center [37, 122] width 75 height 43
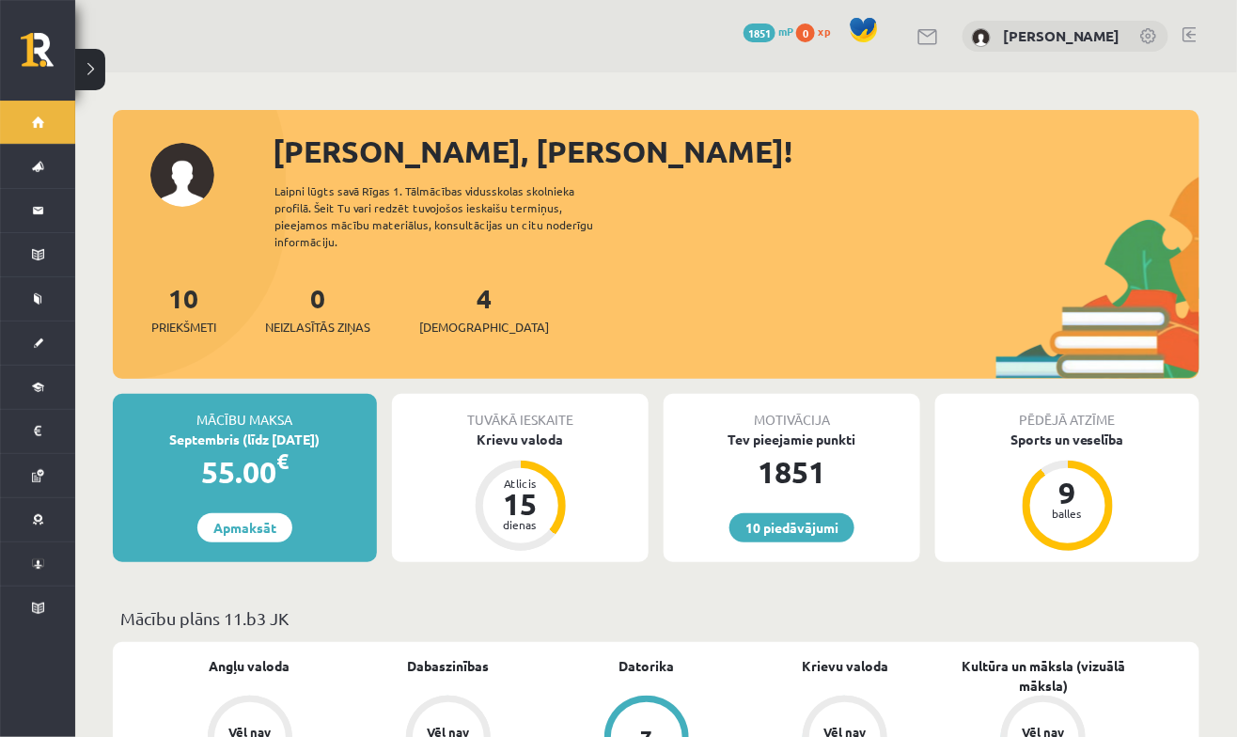
scroll to position [56, 0]
